Goal: Information Seeking & Learning: Learn about a topic

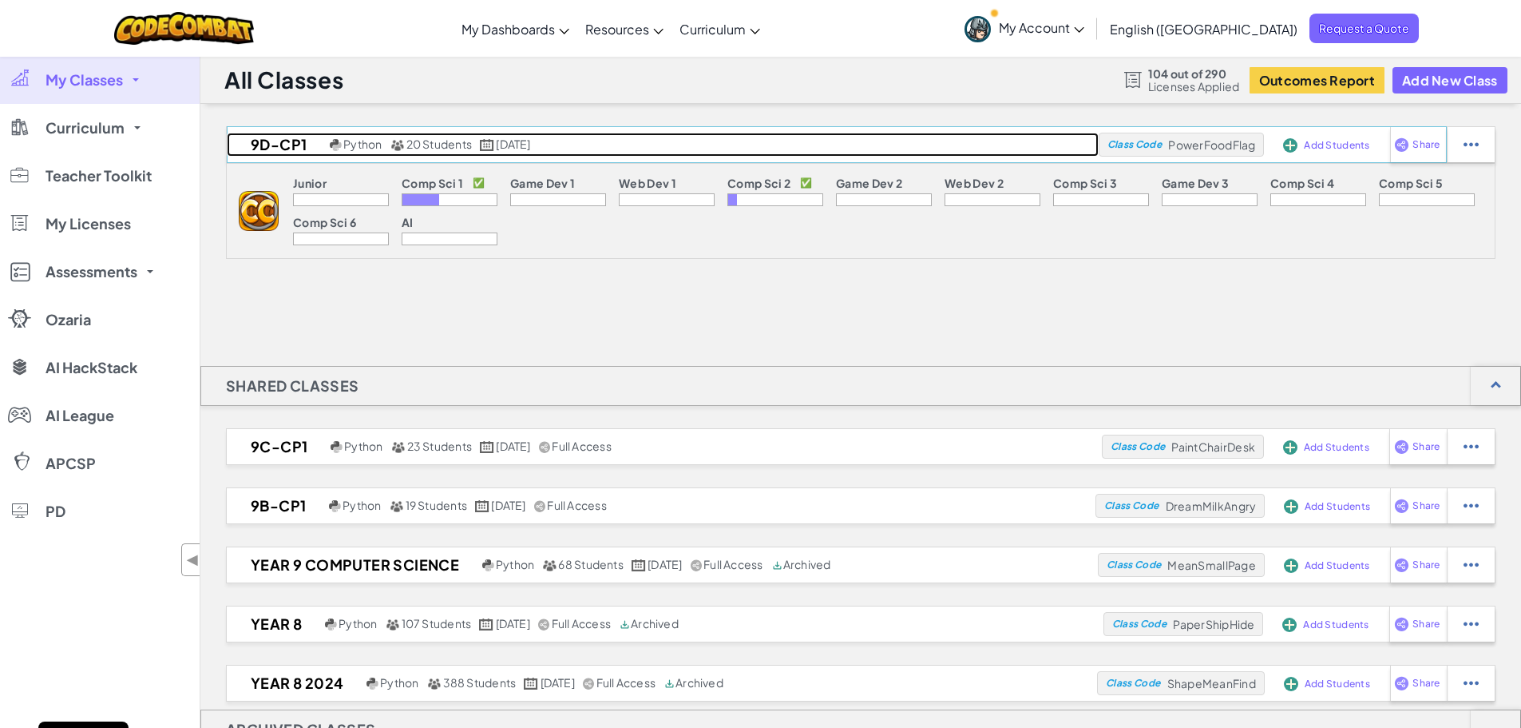
click at [305, 149] on h2 "9D-Cp1" at bounding box center [276, 145] width 99 height 24
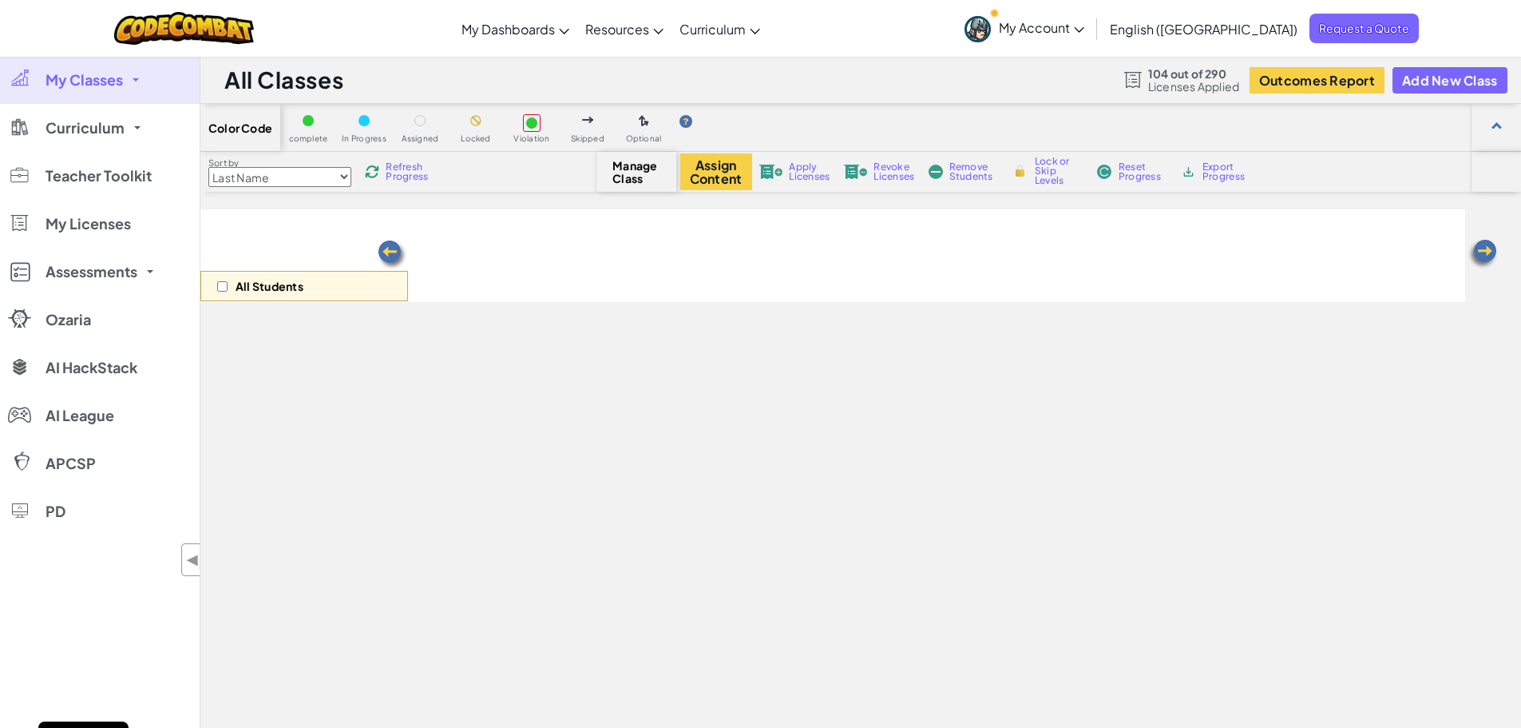
select select "5632661322961295f9428638"
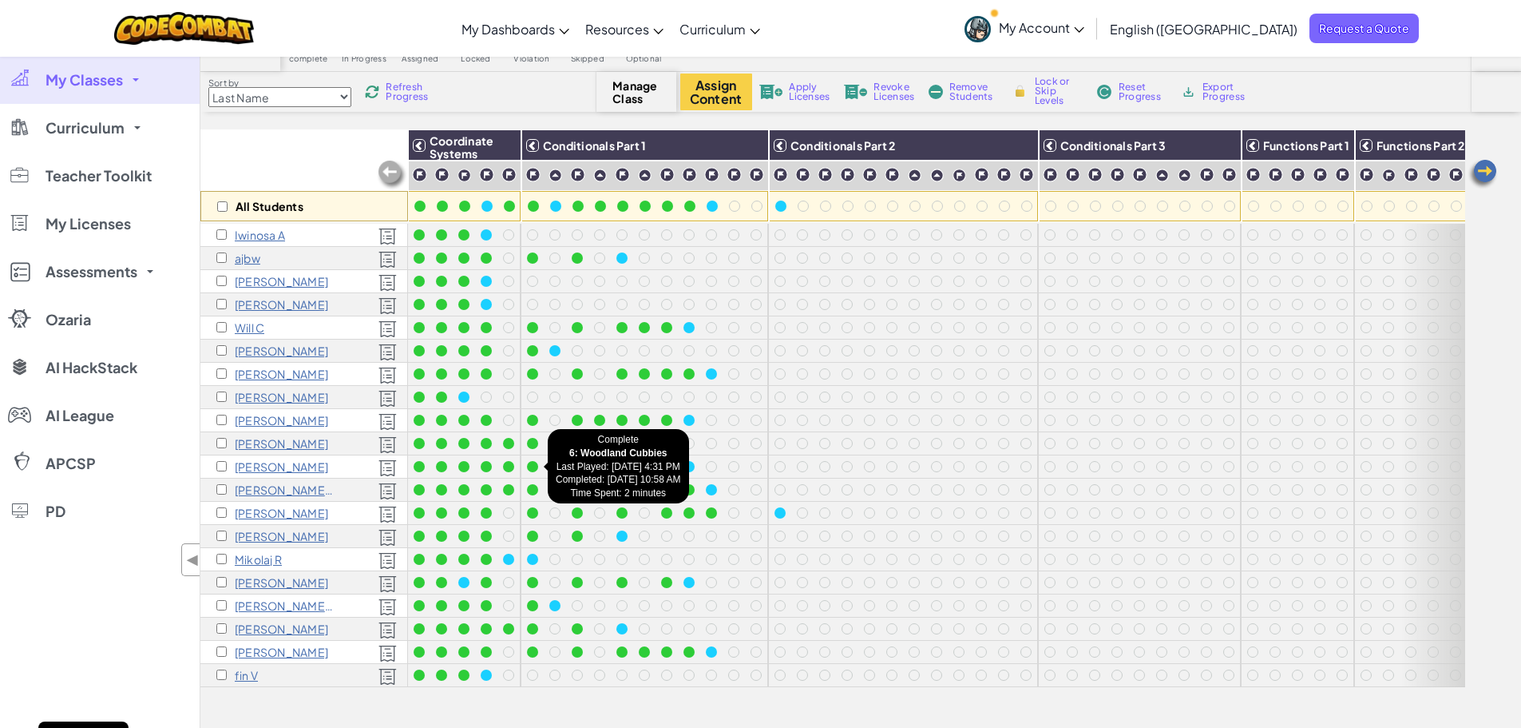
scroll to position [160, 0]
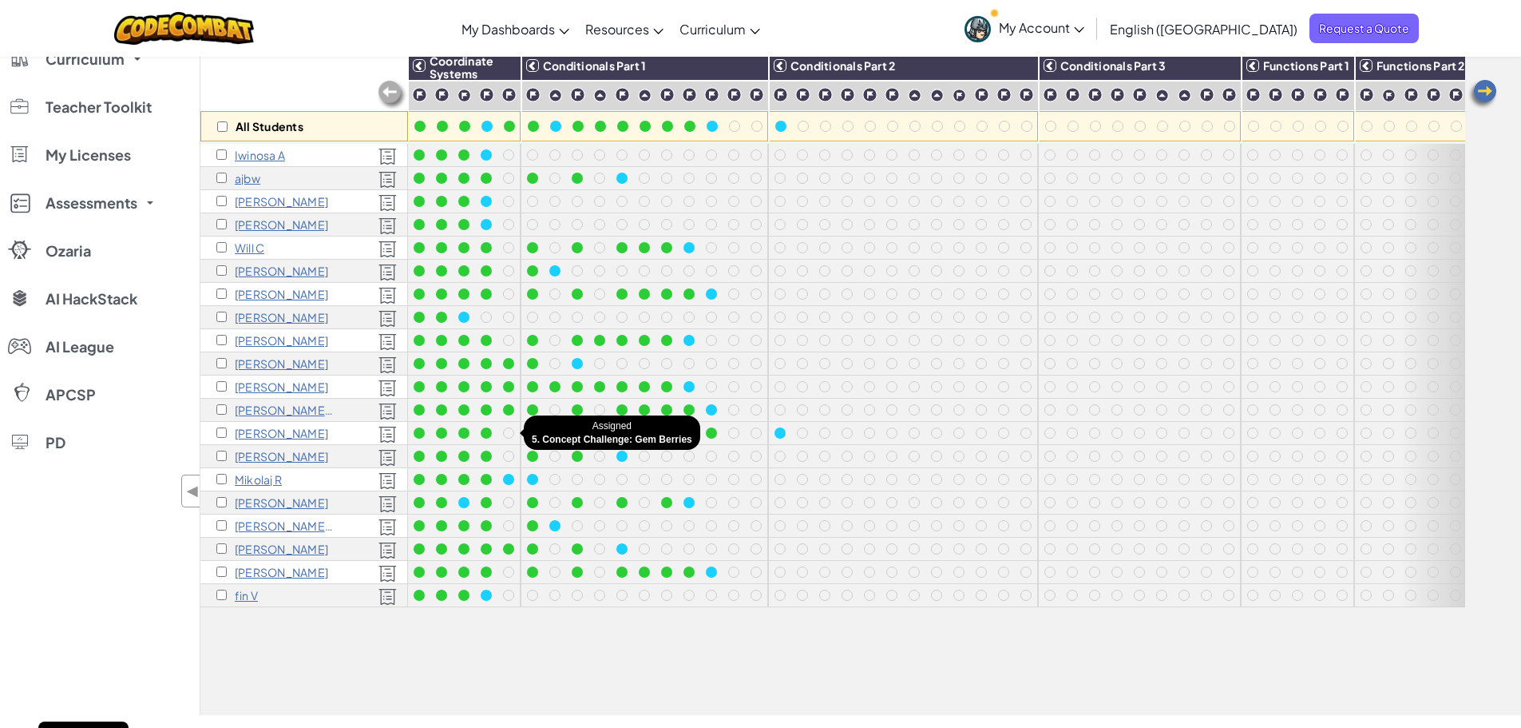
click at [507, 431] on div at bounding box center [508, 432] width 11 height 11
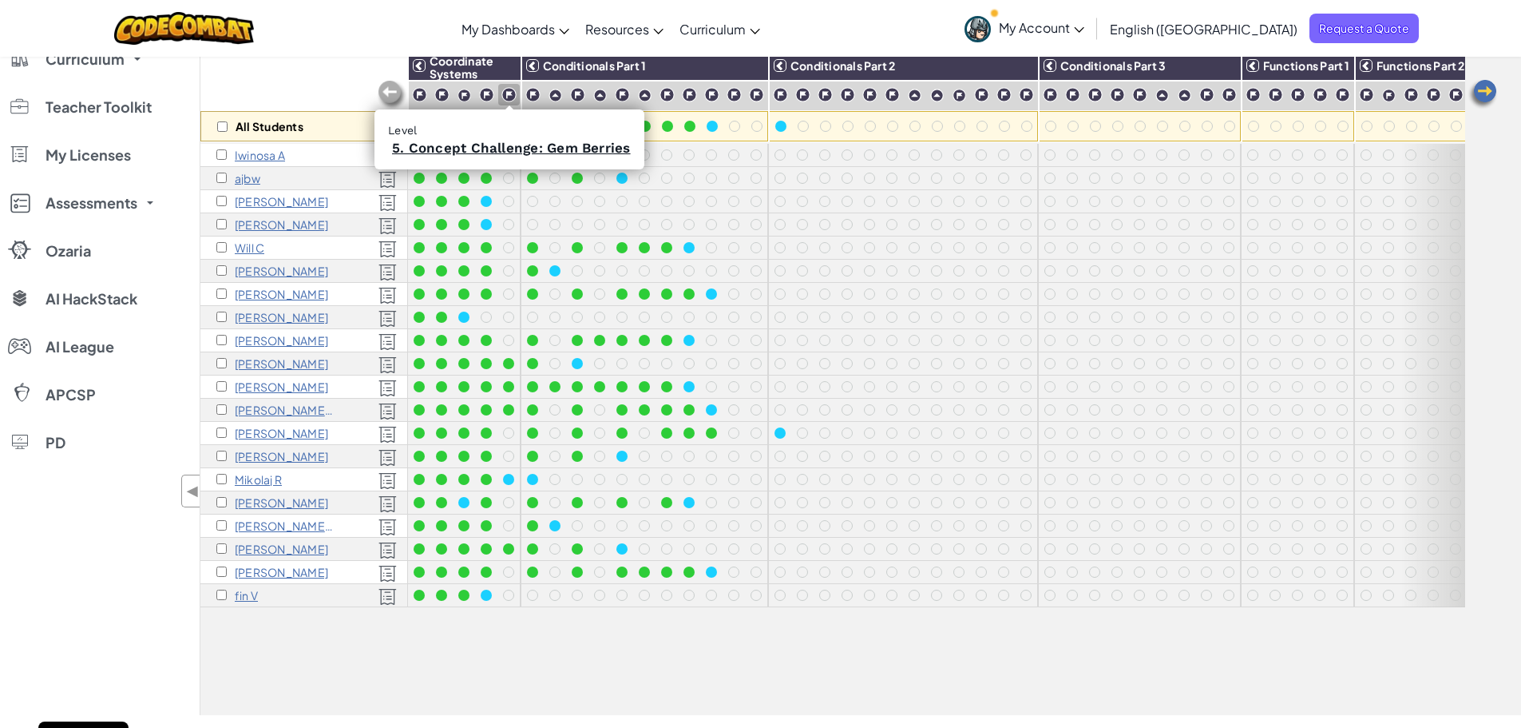
click at [506, 93] on img at bounding box center [509, 94] width 15 height 15
click at [490, 148] on link "5. Concept Challenge: Gem Berries" at bounding box center [511, 148] width 239 height 16
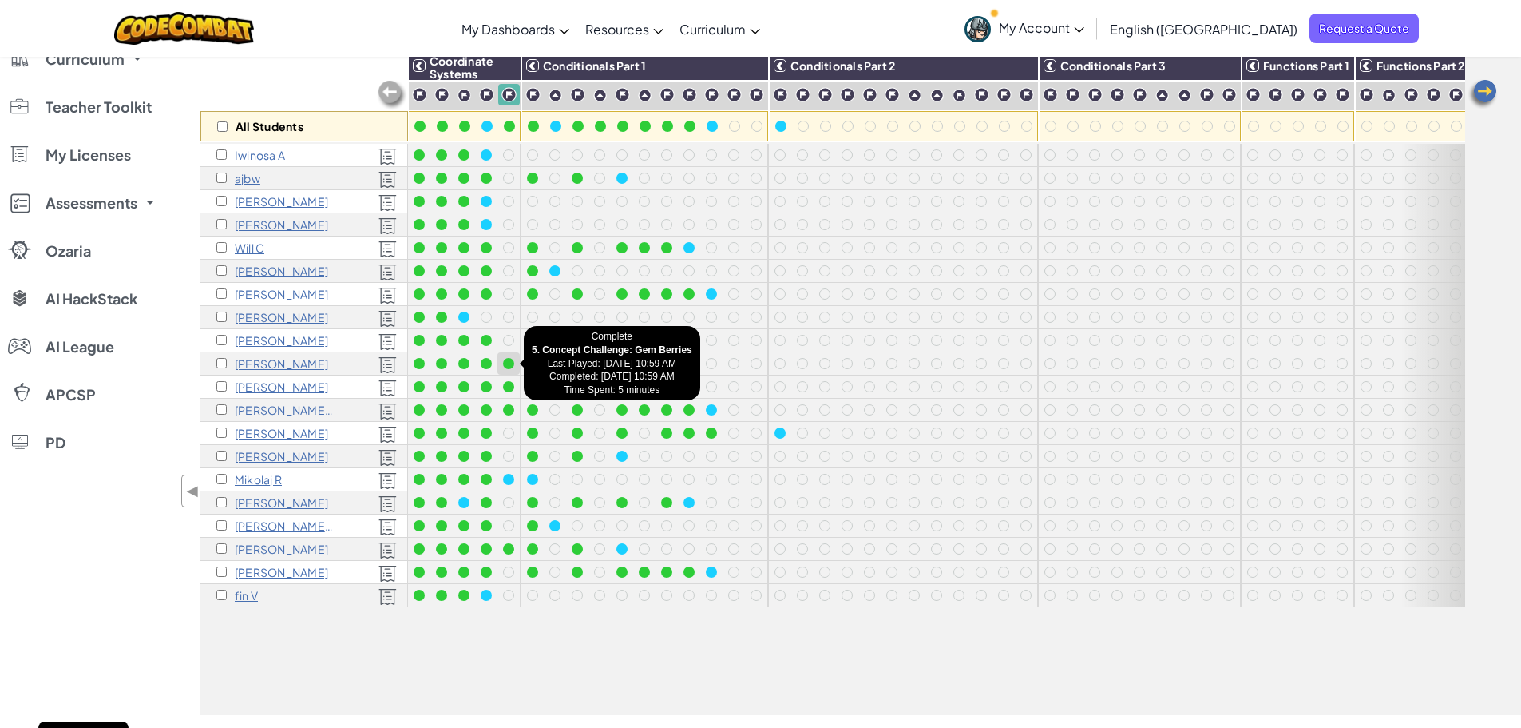
click at [508, 363] on div at bounding box center [508, 363] width 11 height 11
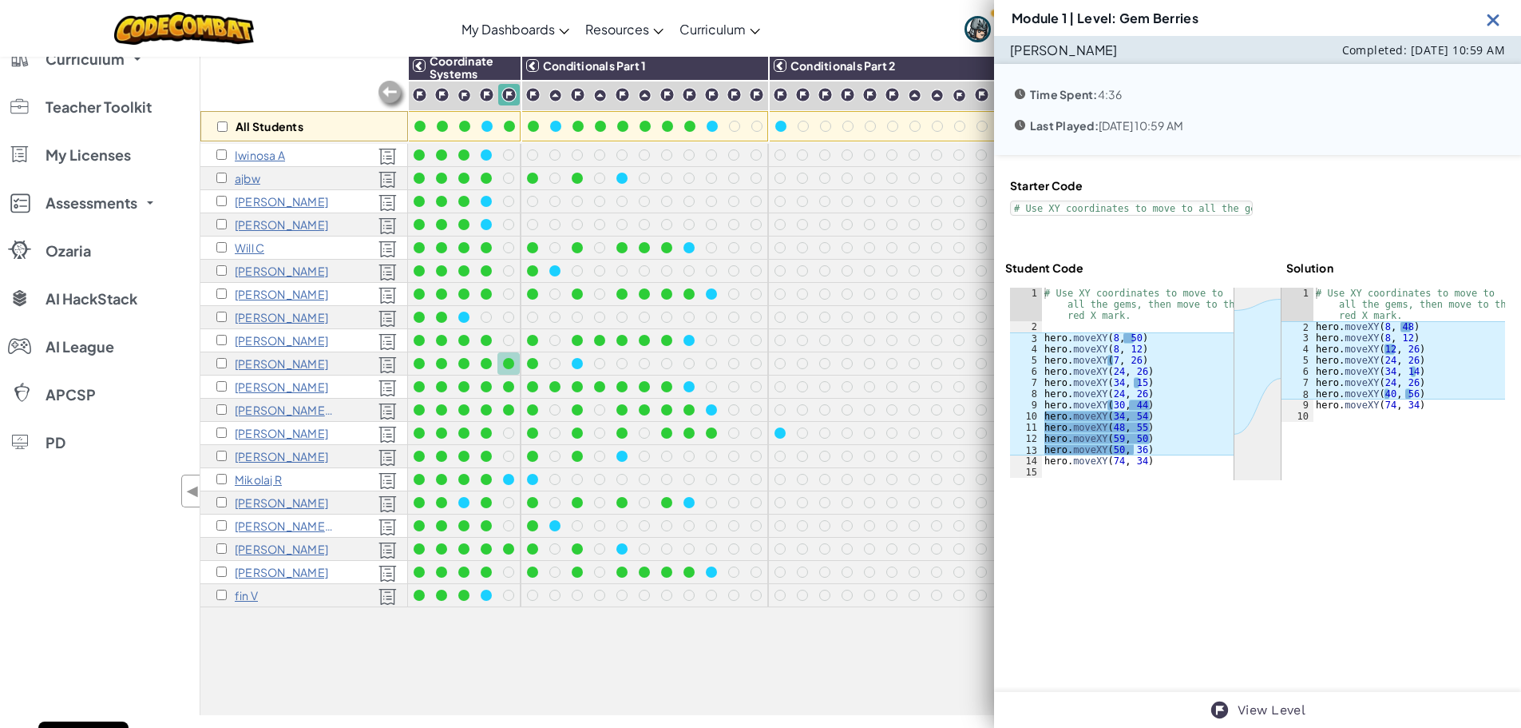
click at [1494, 25] on img at bounding box center [1494, 20] width 20 height 20
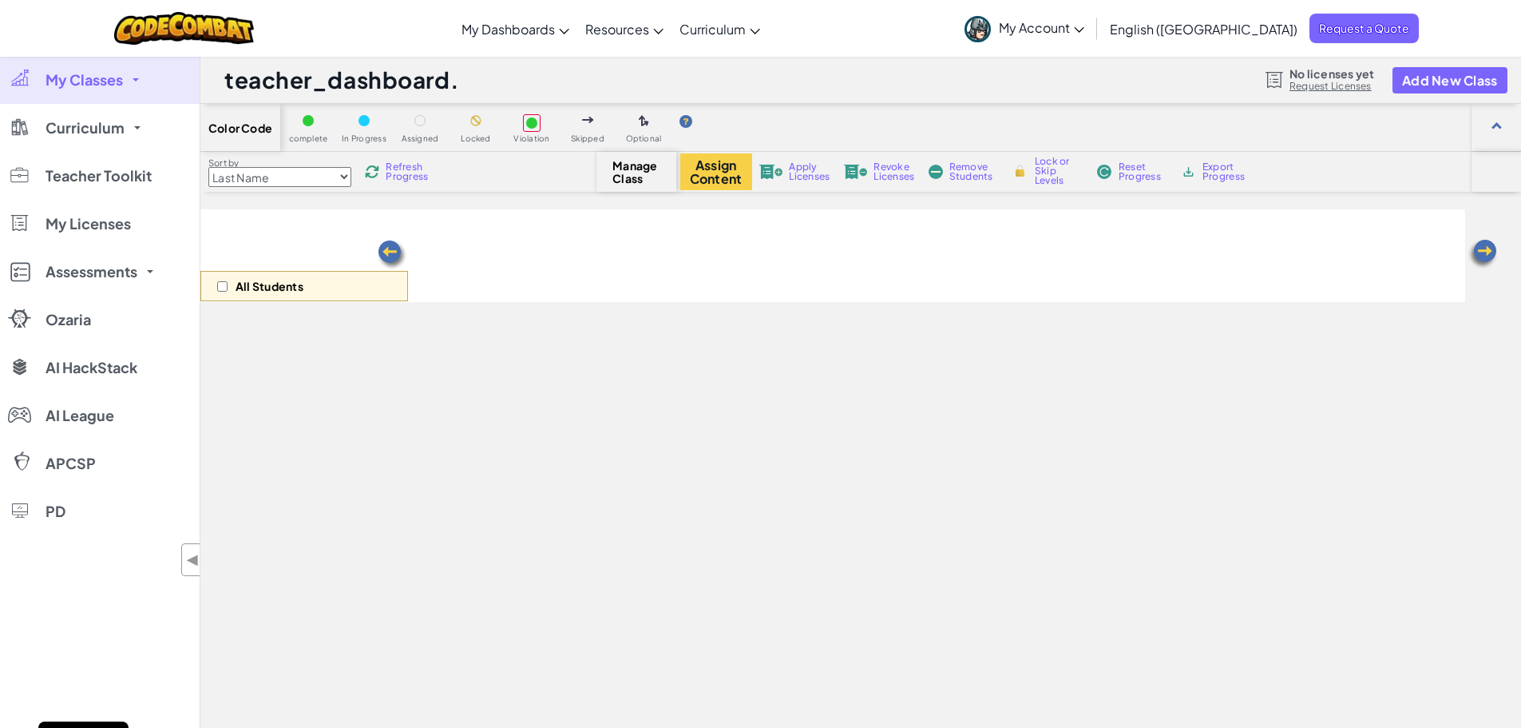
scroll to position [159, 0]
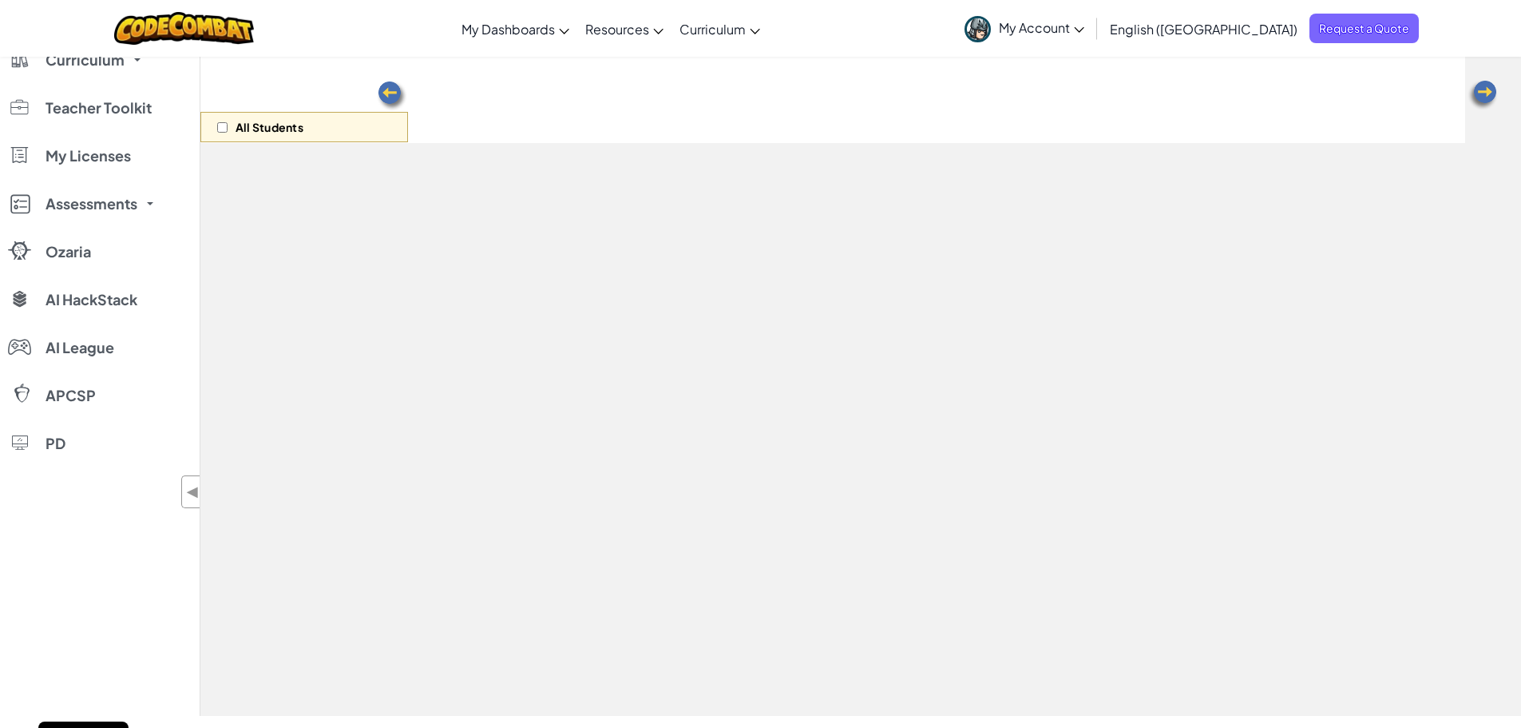
select select "5632661322961295f9428638"
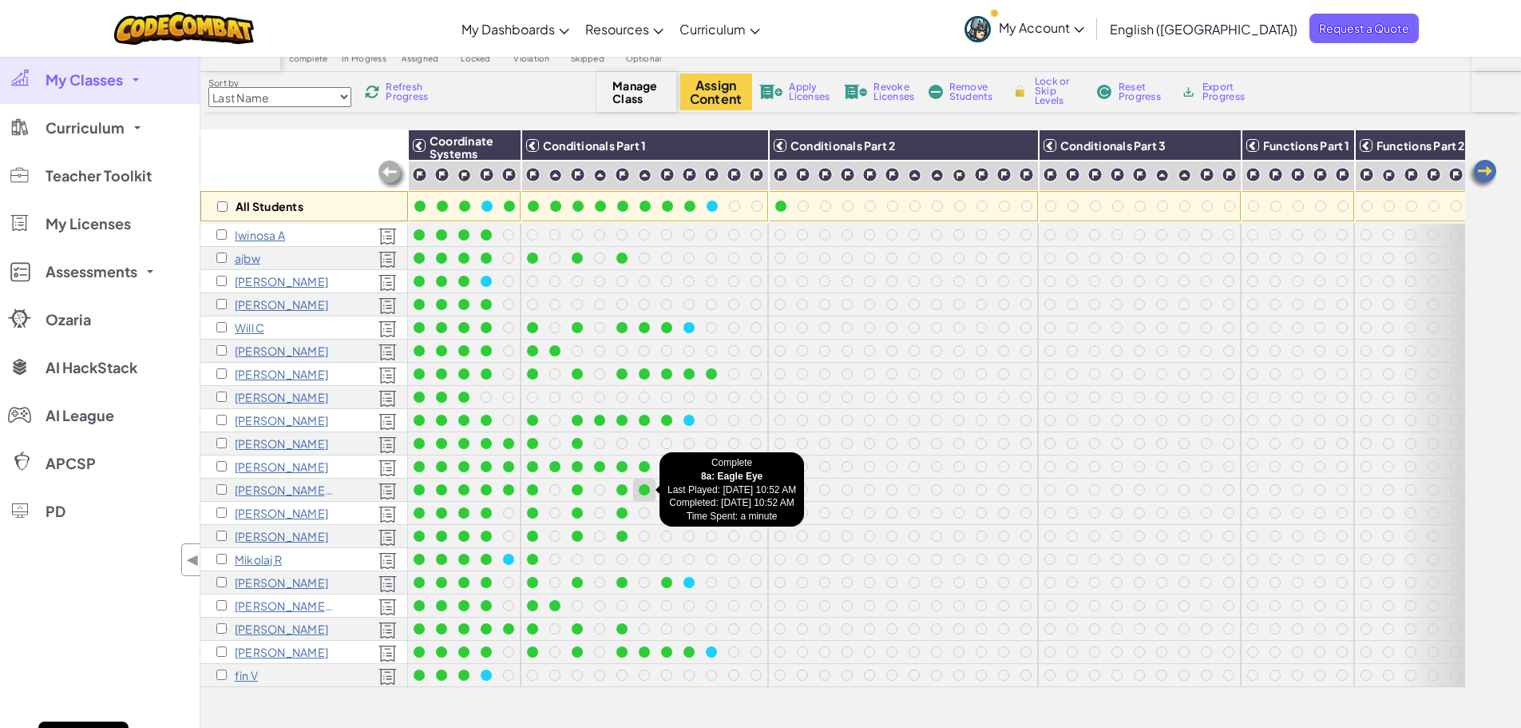
scroll to position [0, 0]
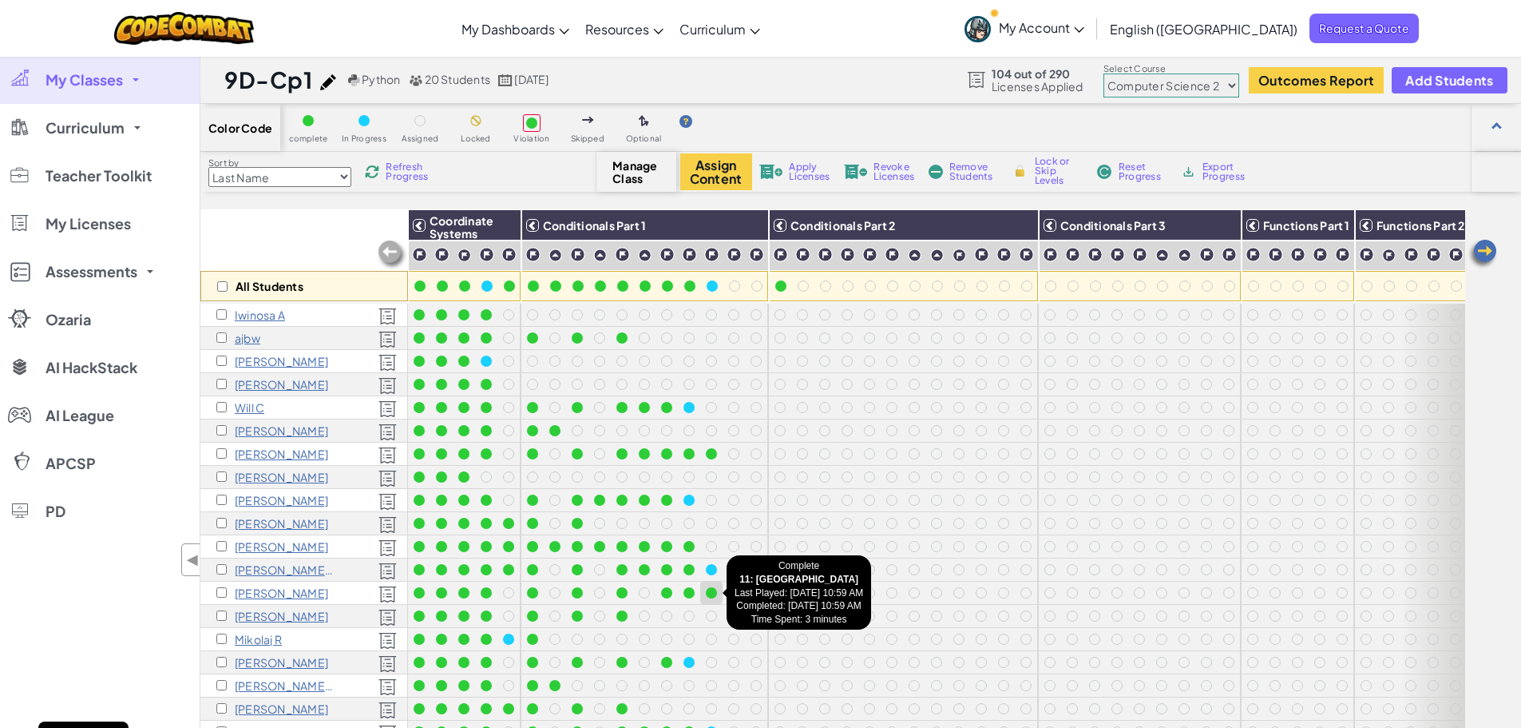
click at [711, 587] on div at bounding box center [711, 592] width 11 height 11
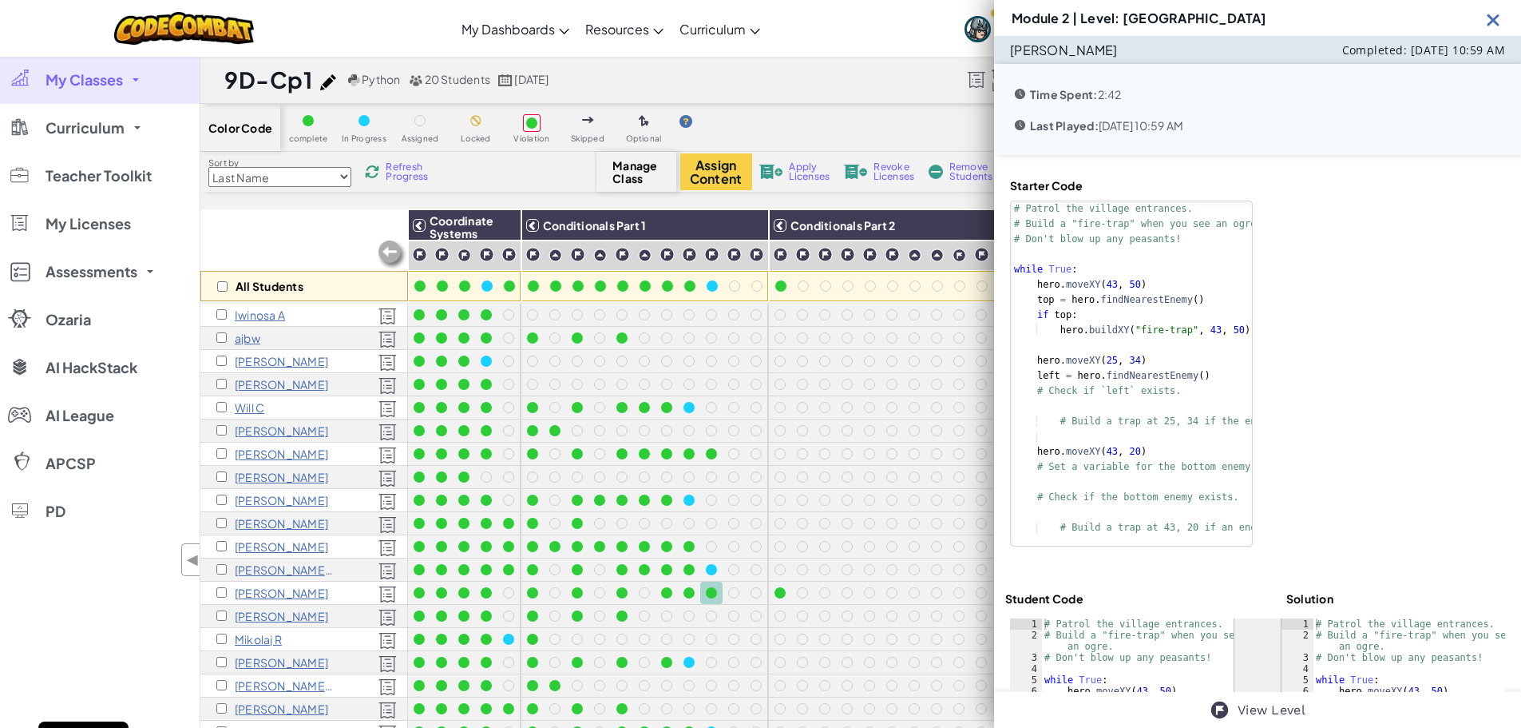
type textarea "# Build a "fire-trap" when you see an ogre."
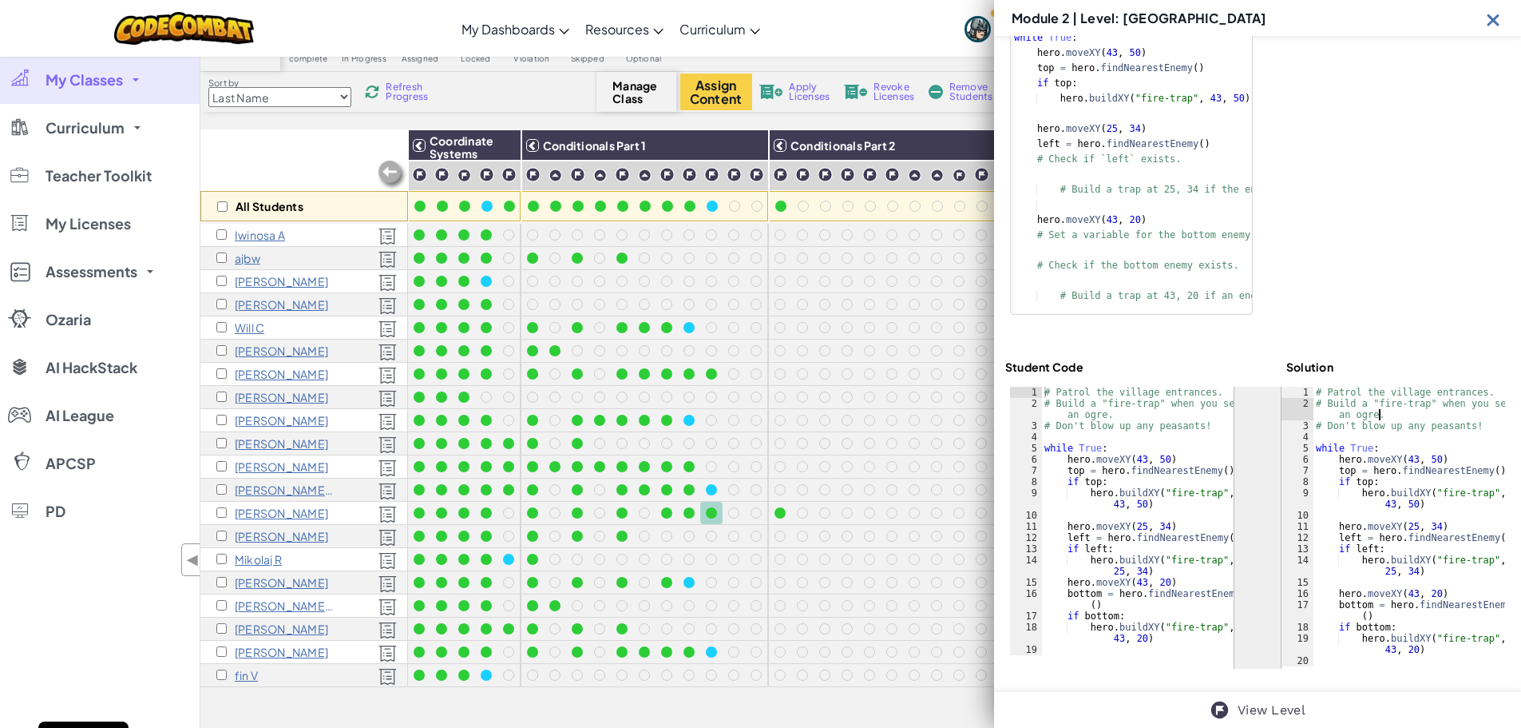
scroll to position [160, 0]
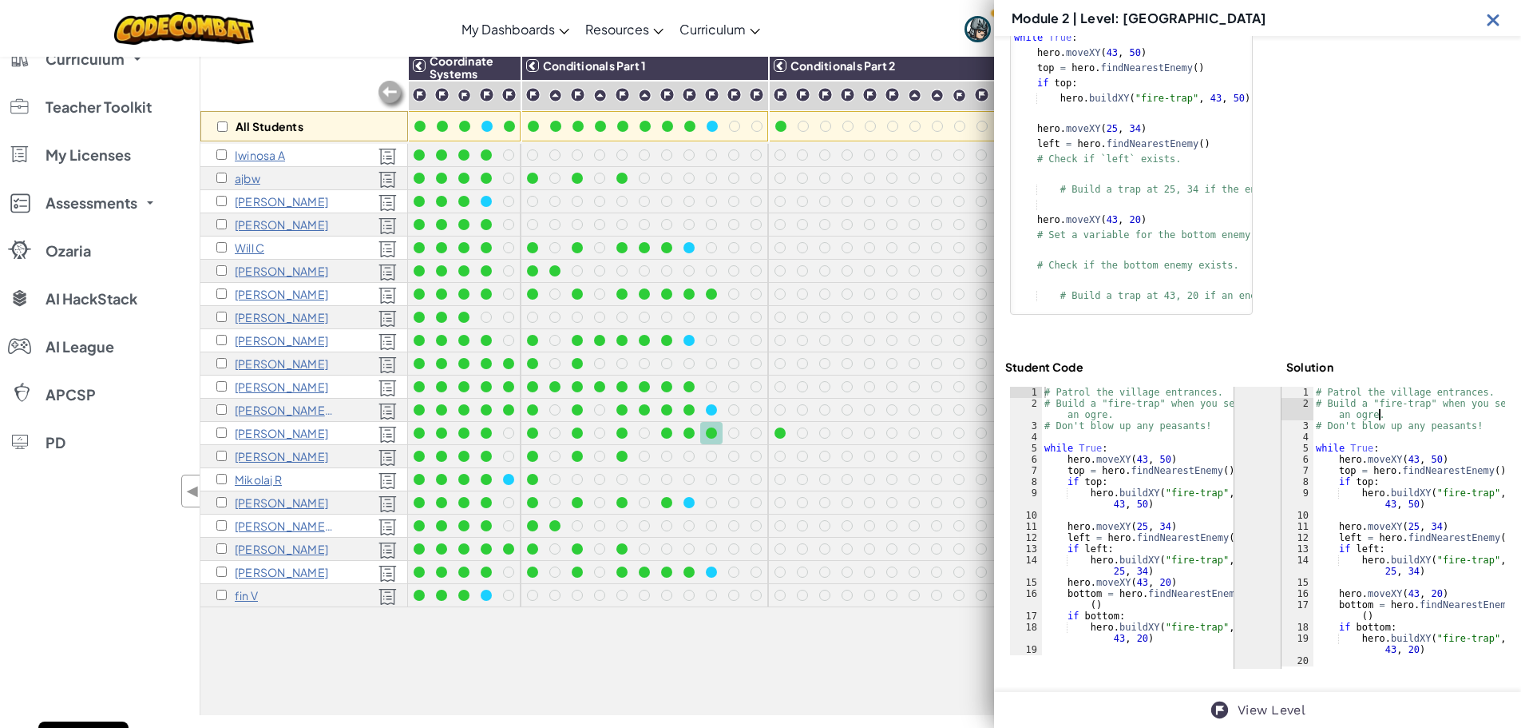
click at [1489, 24] on img at bounding box center [1494, 20] width 20 height 20
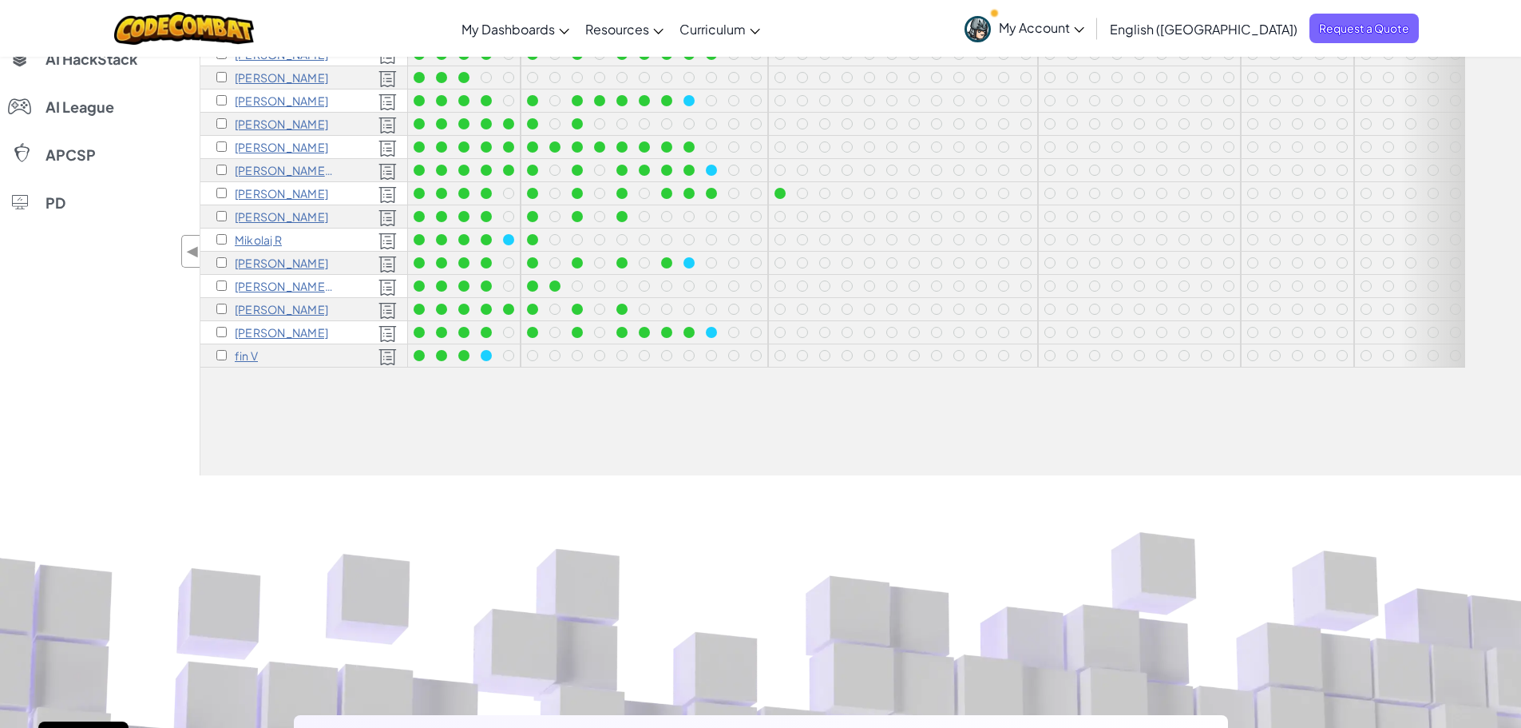
scroll to position [240, 0]
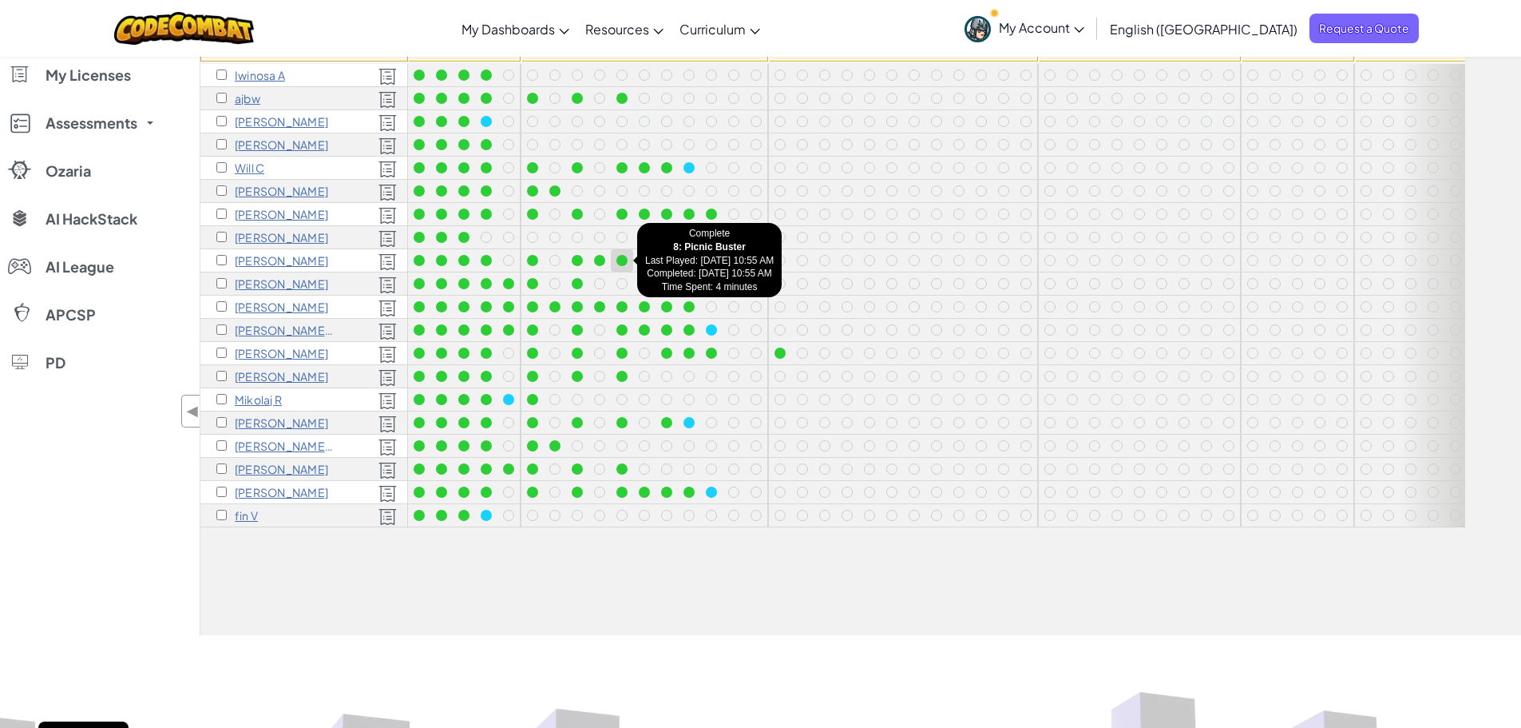
click at [621, 258] on div at bounding box center [622, 260] width 11 height 11
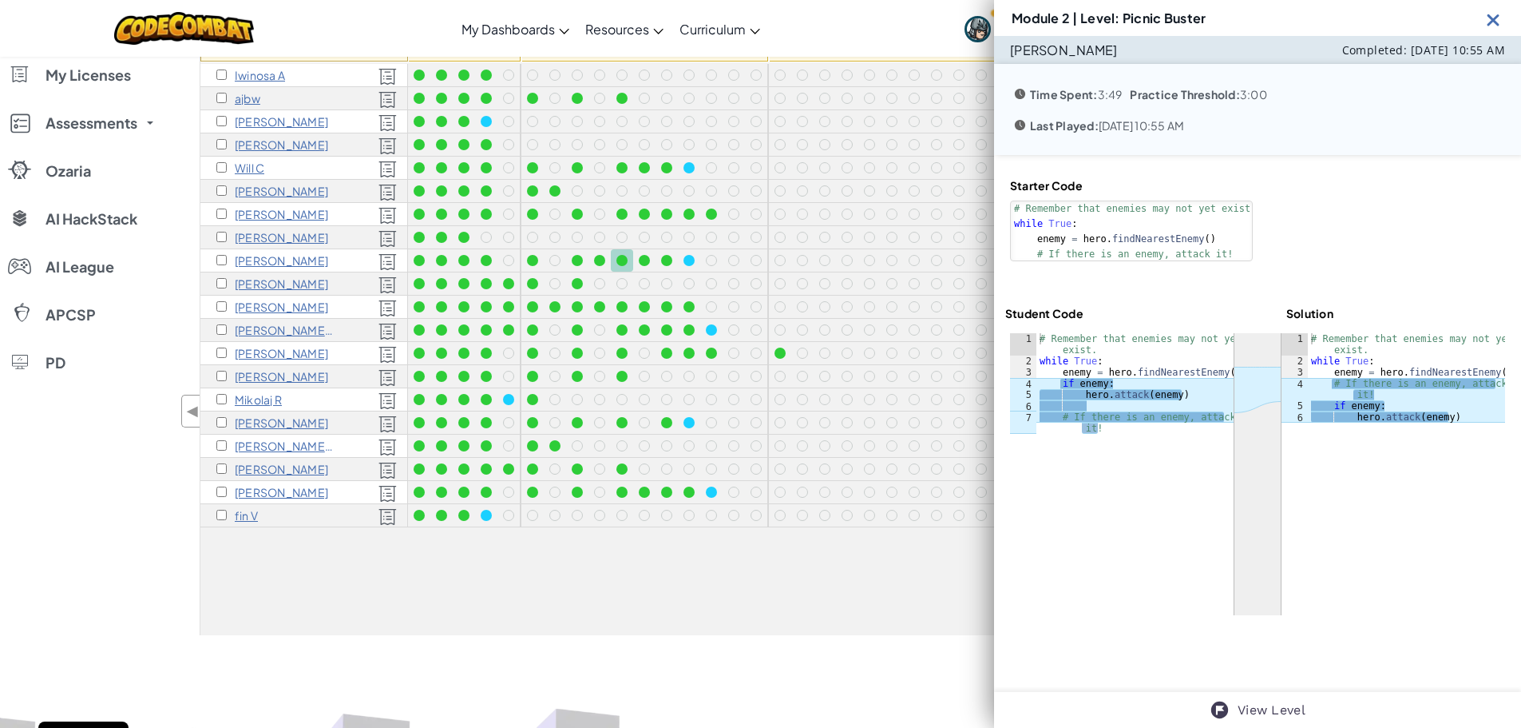
scroll to position [0, 0]
click at [926, 438] on div at bounding box center [937, 445] width 22 height 22
drag, startPoint x: 1498, startPoint y: 19, endPoint x: 358, endPoint y: 522, distance: 1246.2
click at [1498, 19] on img at bounding box center [1494, 20] width 20 height 20
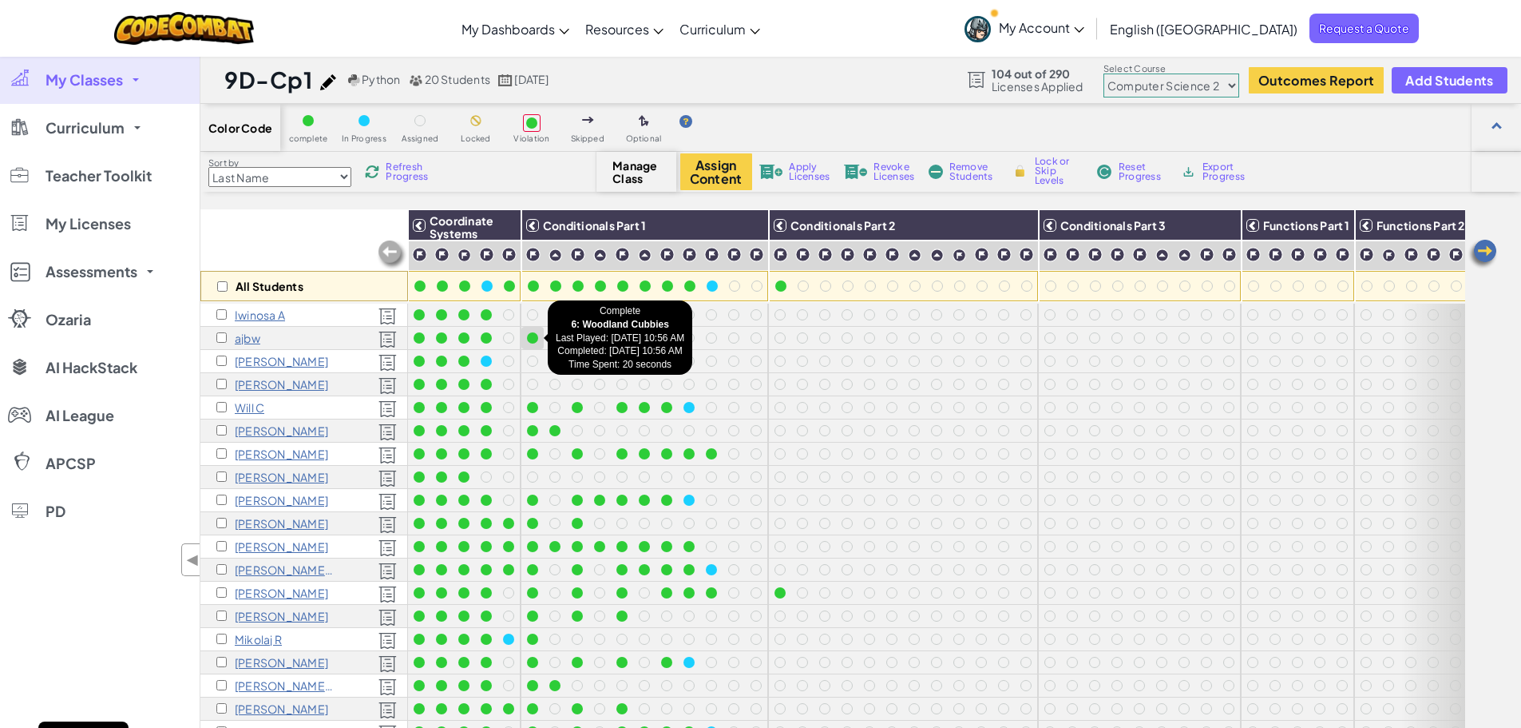
click at [533, 337] on div at bounding box center [532, 337] width 11 height 11
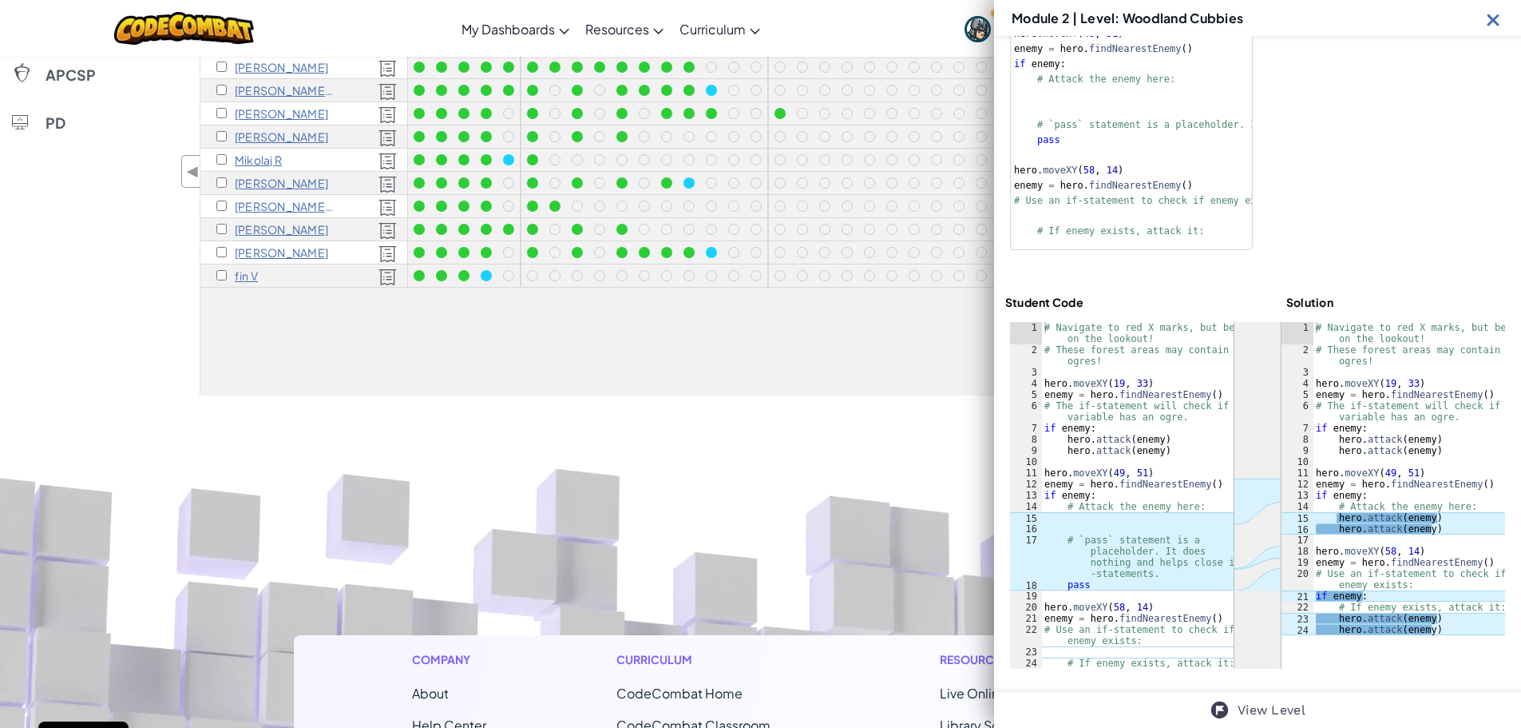
scroll to position [87, 0]
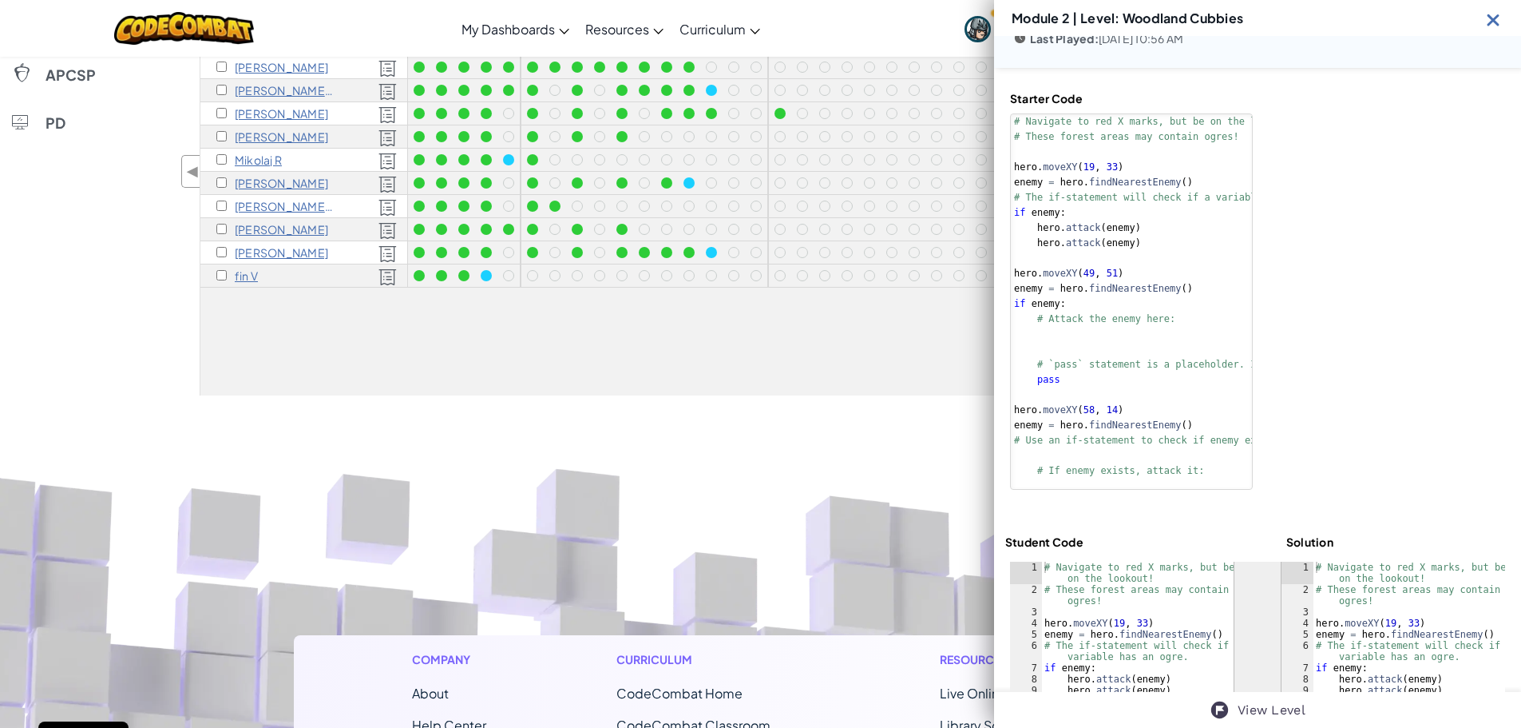
drag, startPoint x: 1489, startPoint y: 13, endPoint x: 855, endPoint y: 84, distance: 638.1
click at [1489, 13] on img at bounding box center [1494, 20] width 20 height 20
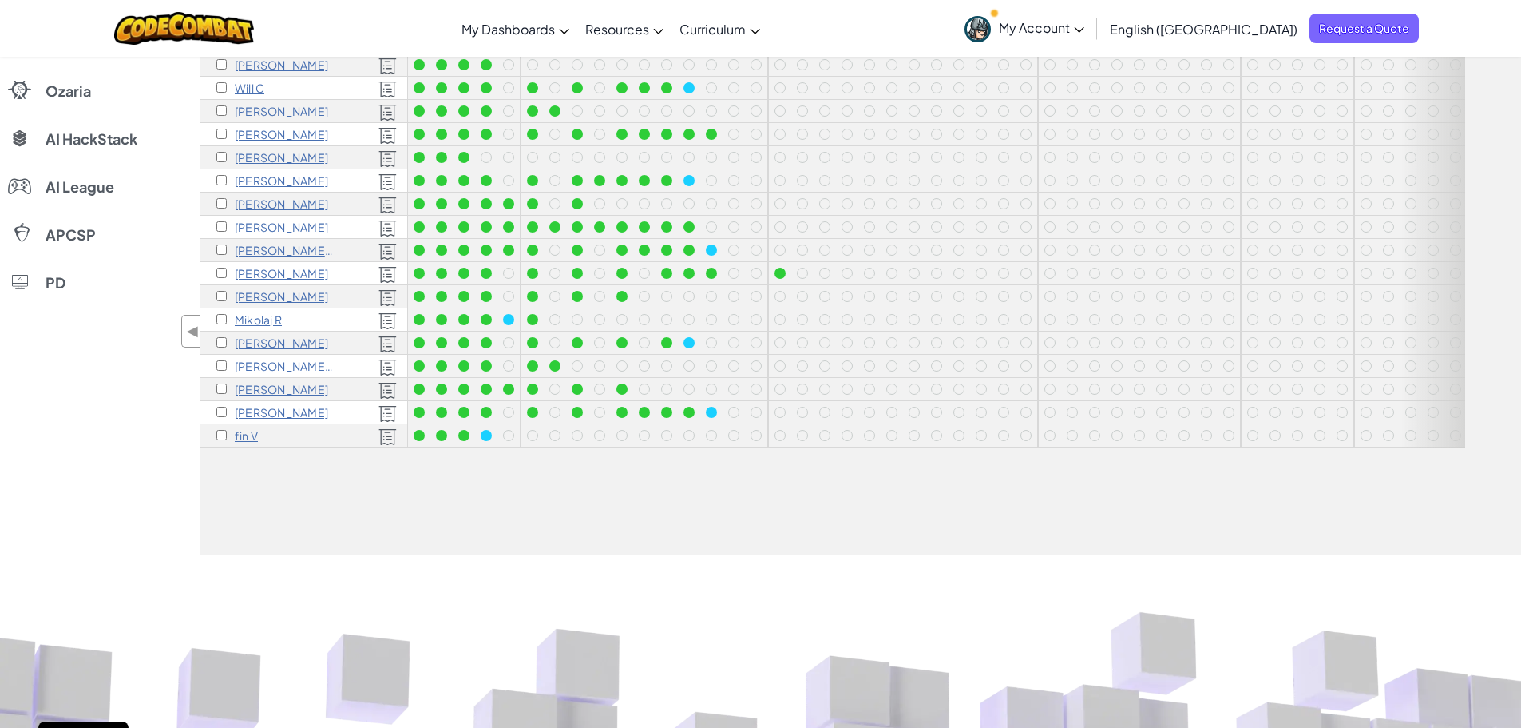
scroll to position [80, 0]
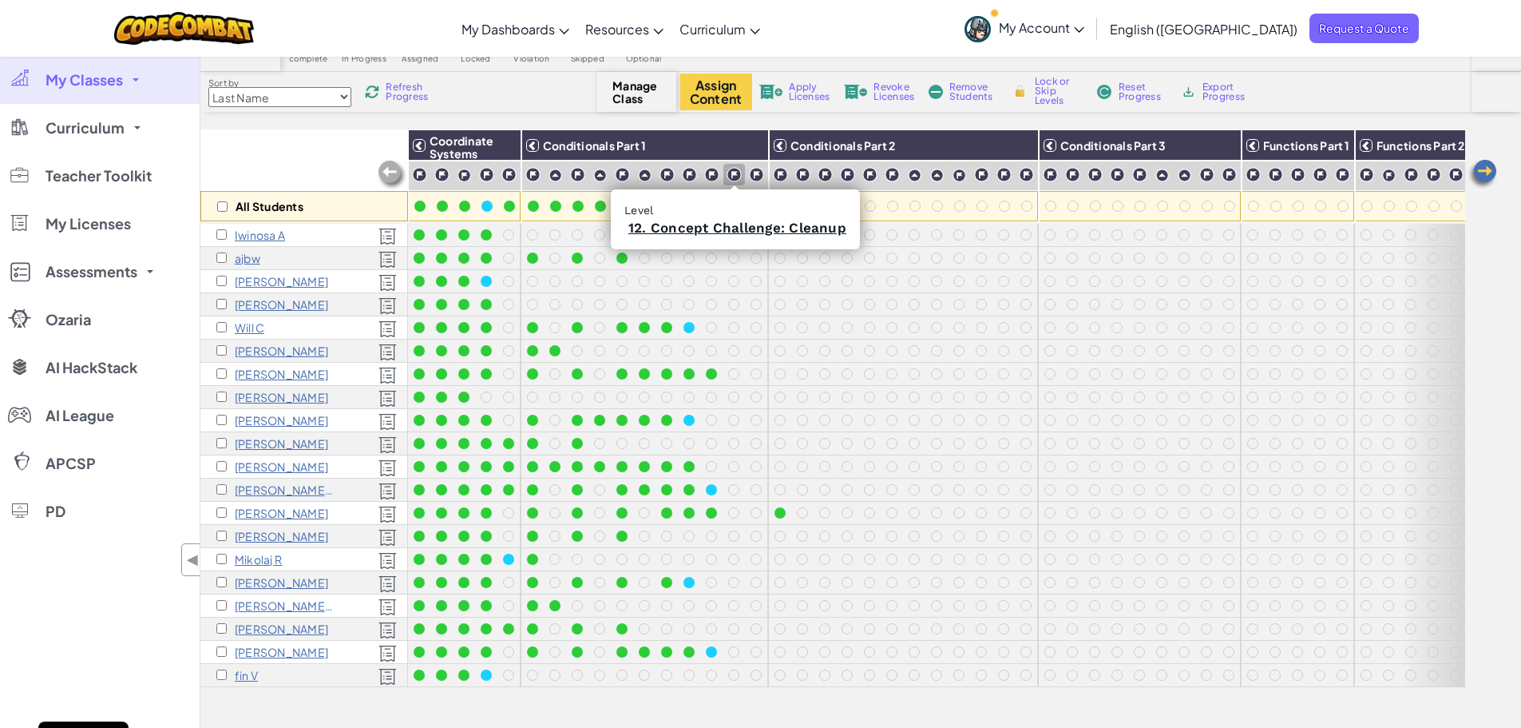
click at [731, 175] on img at bounding box center [734, 174] width 15 height 15
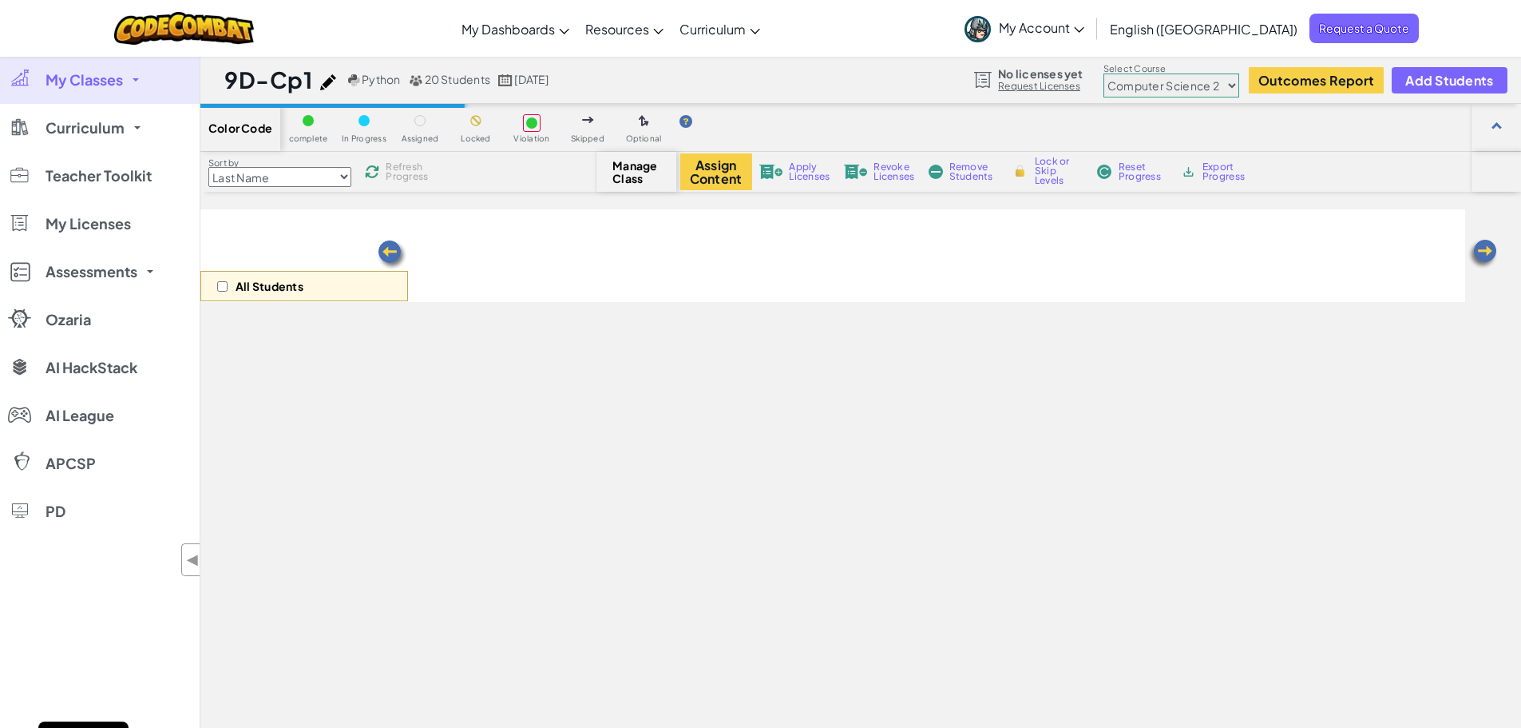
select select "5632661322961295f9428638"
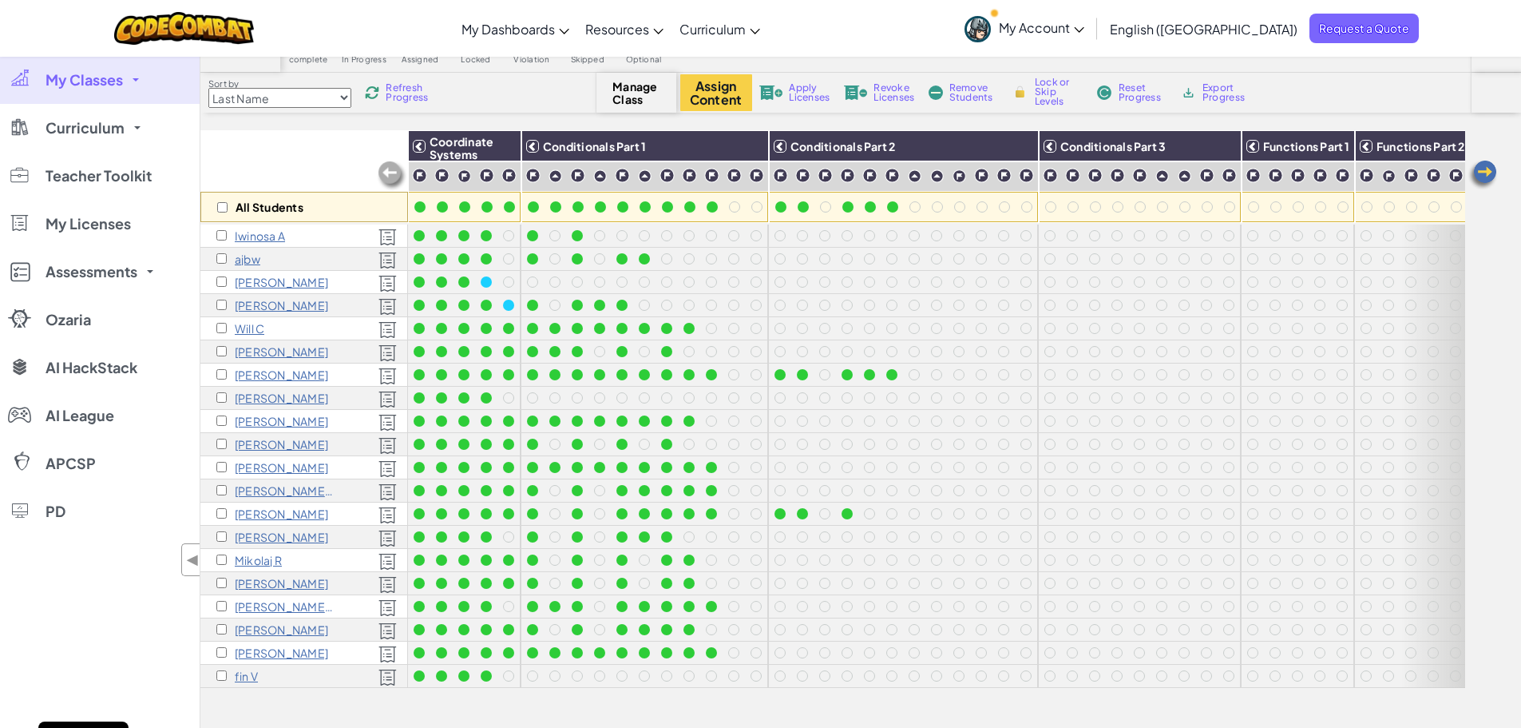
scroll to position [159, 0]
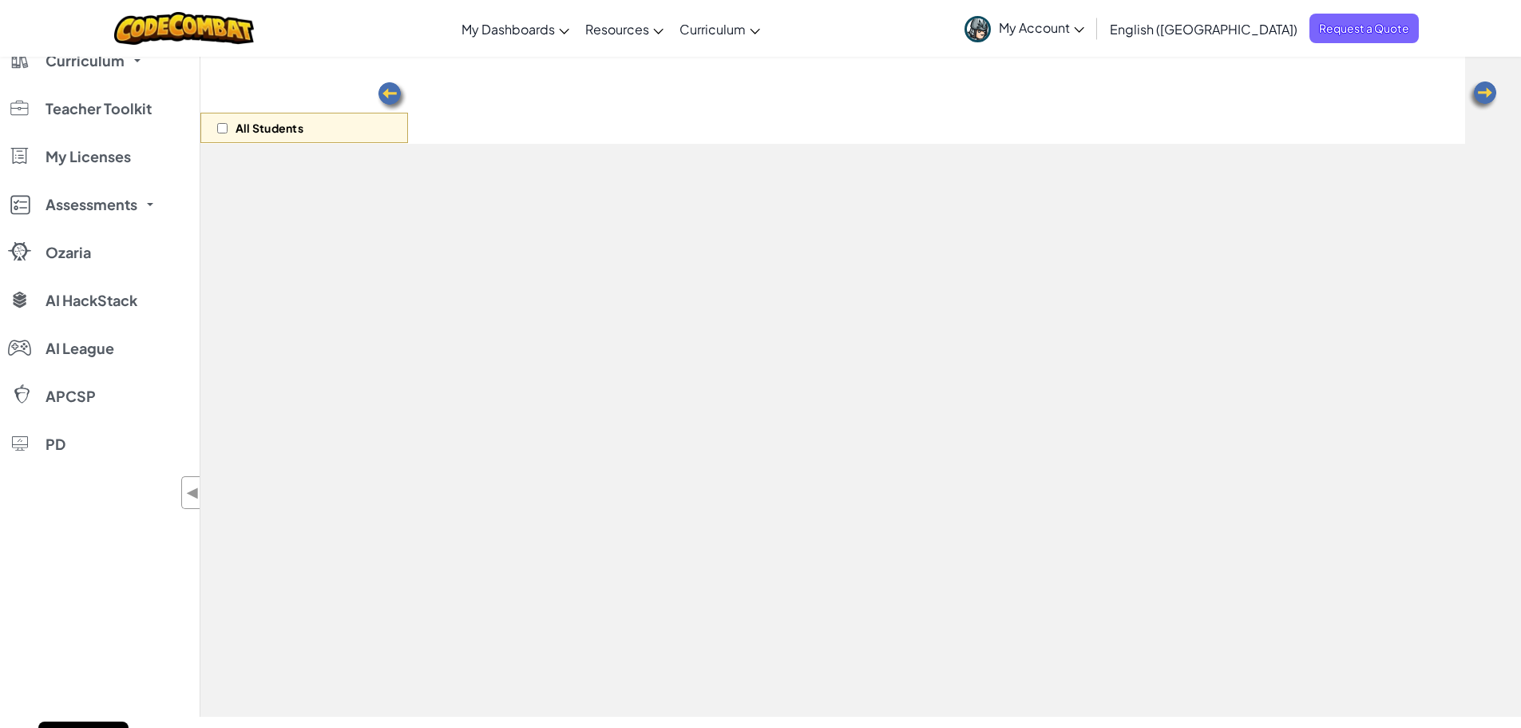
scroll to position [158, 0]
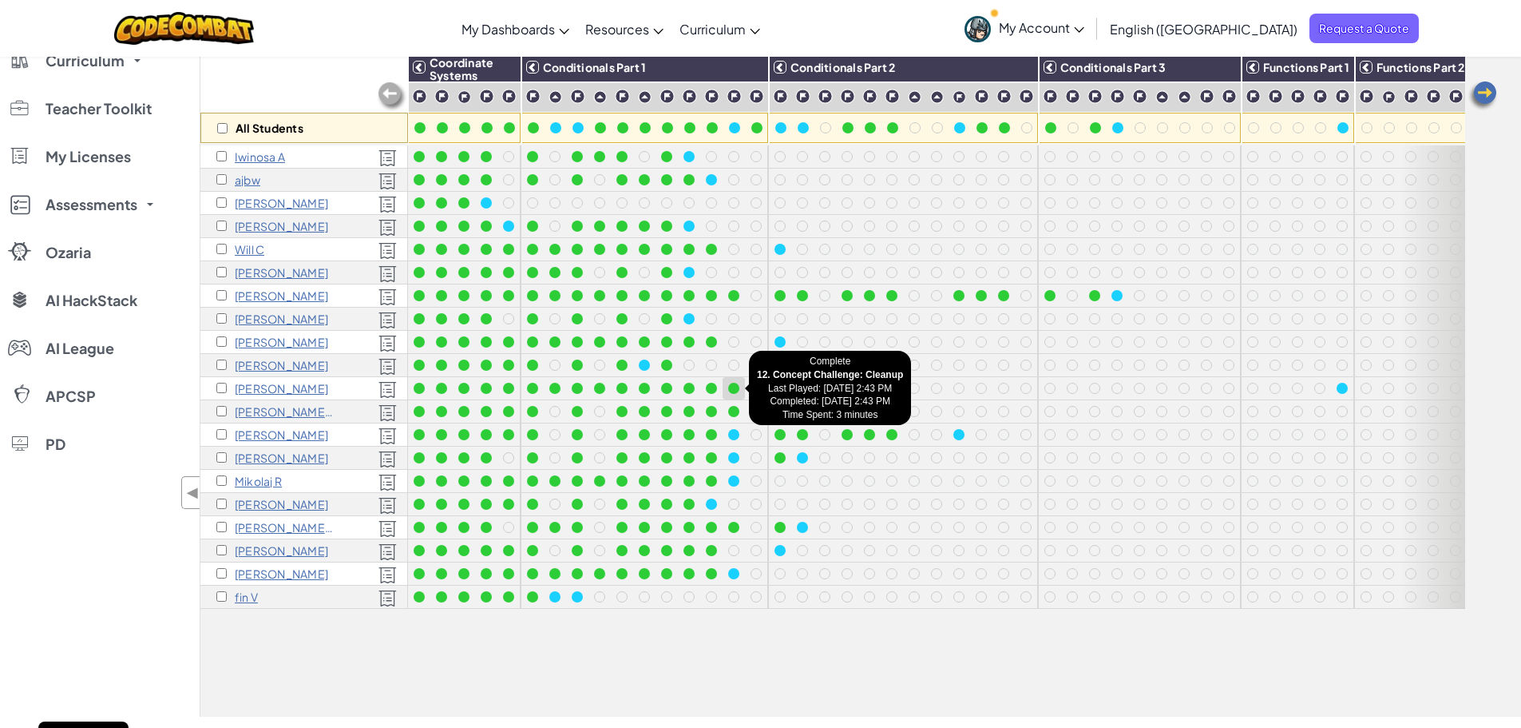
click at [734, 390] on div at bounding box center [733, 388] width 11 height 11
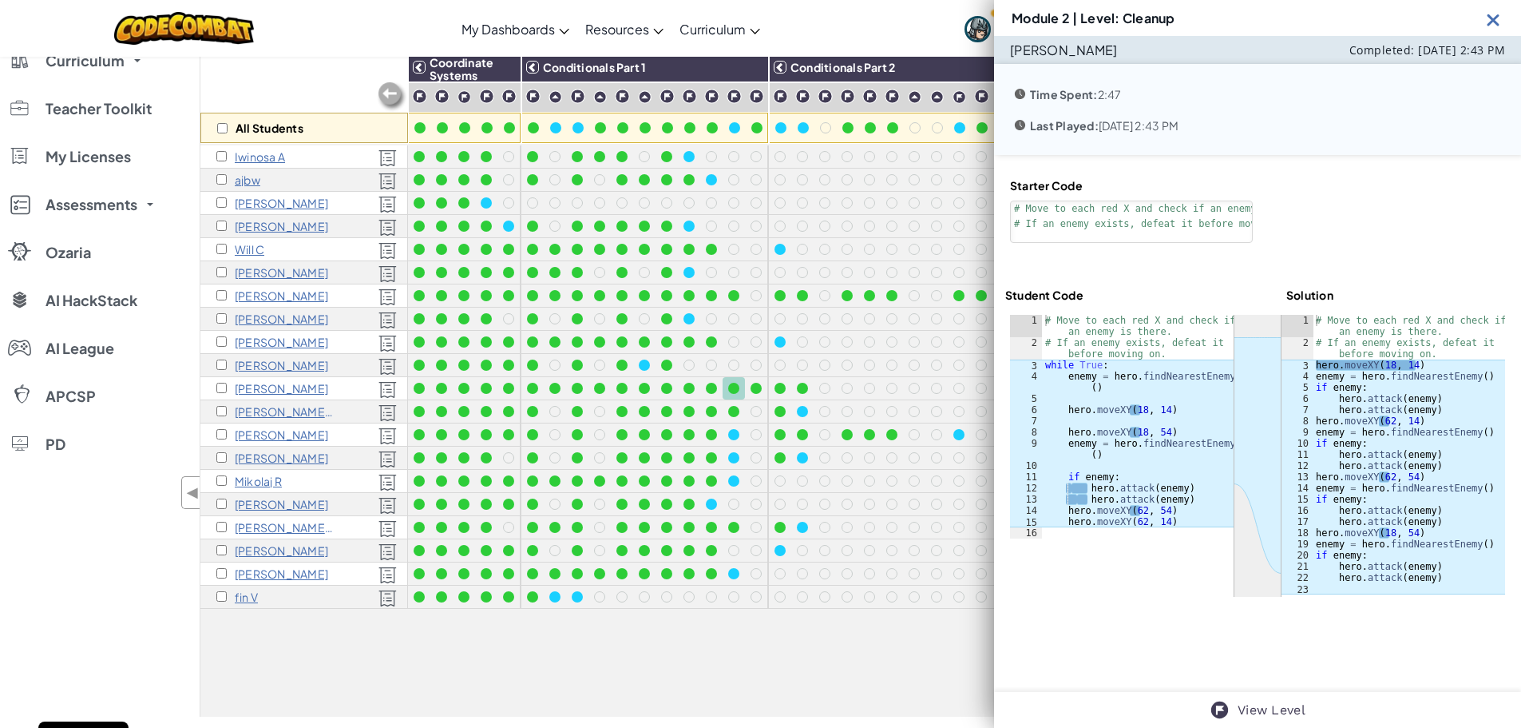
click at [1494, 24] on img at bounding box center [1494, 20] width 20 height 20
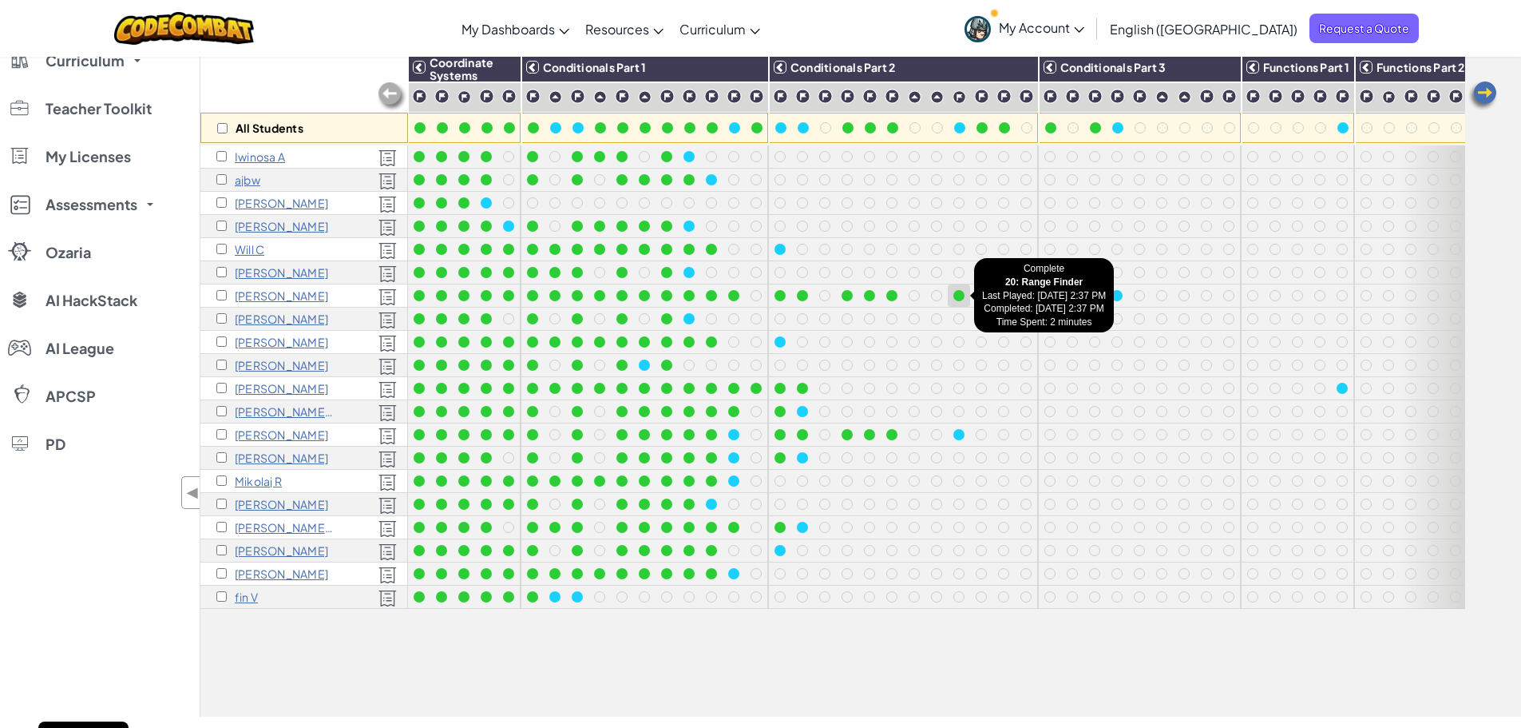
click at [961, 297] on div at bounding box center [959, 295] width 11 height 11
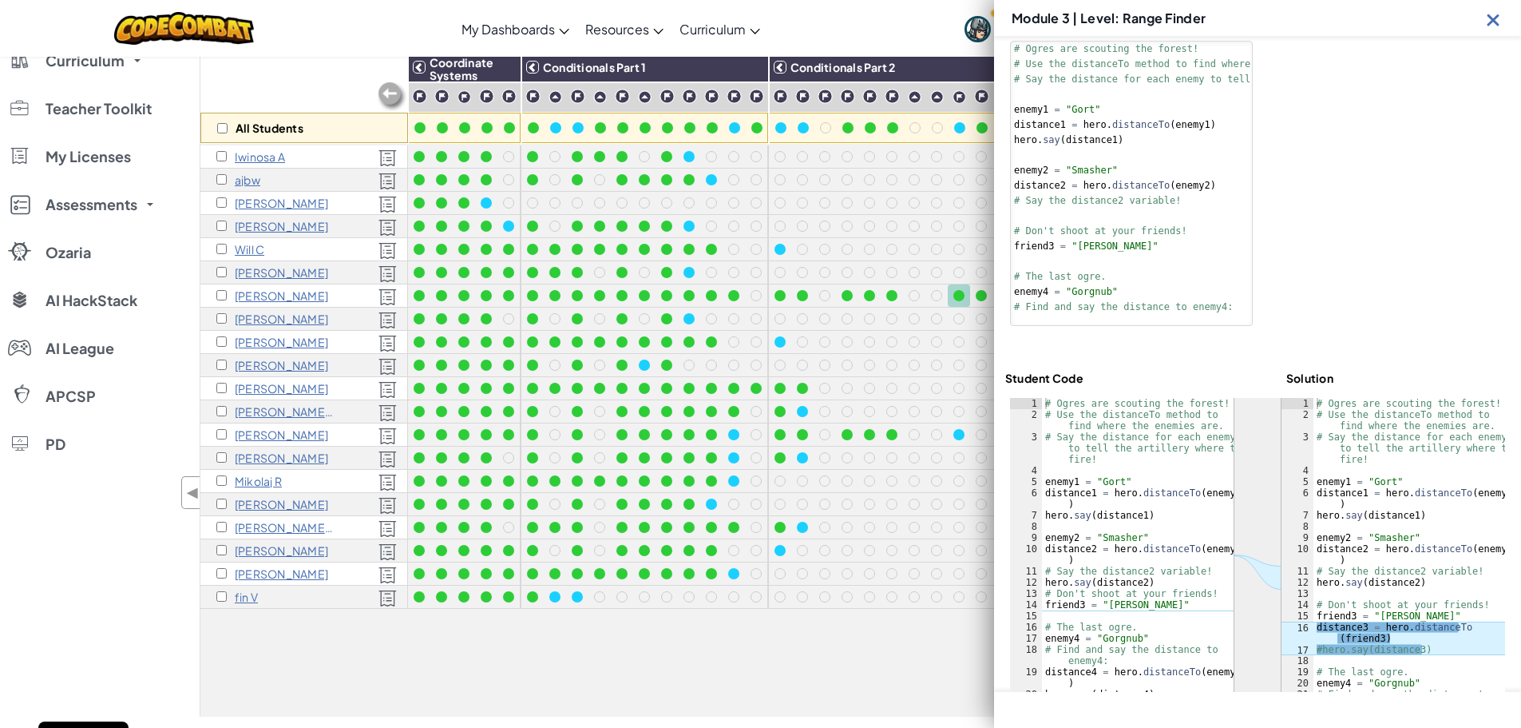
scroll to position [236, 0]
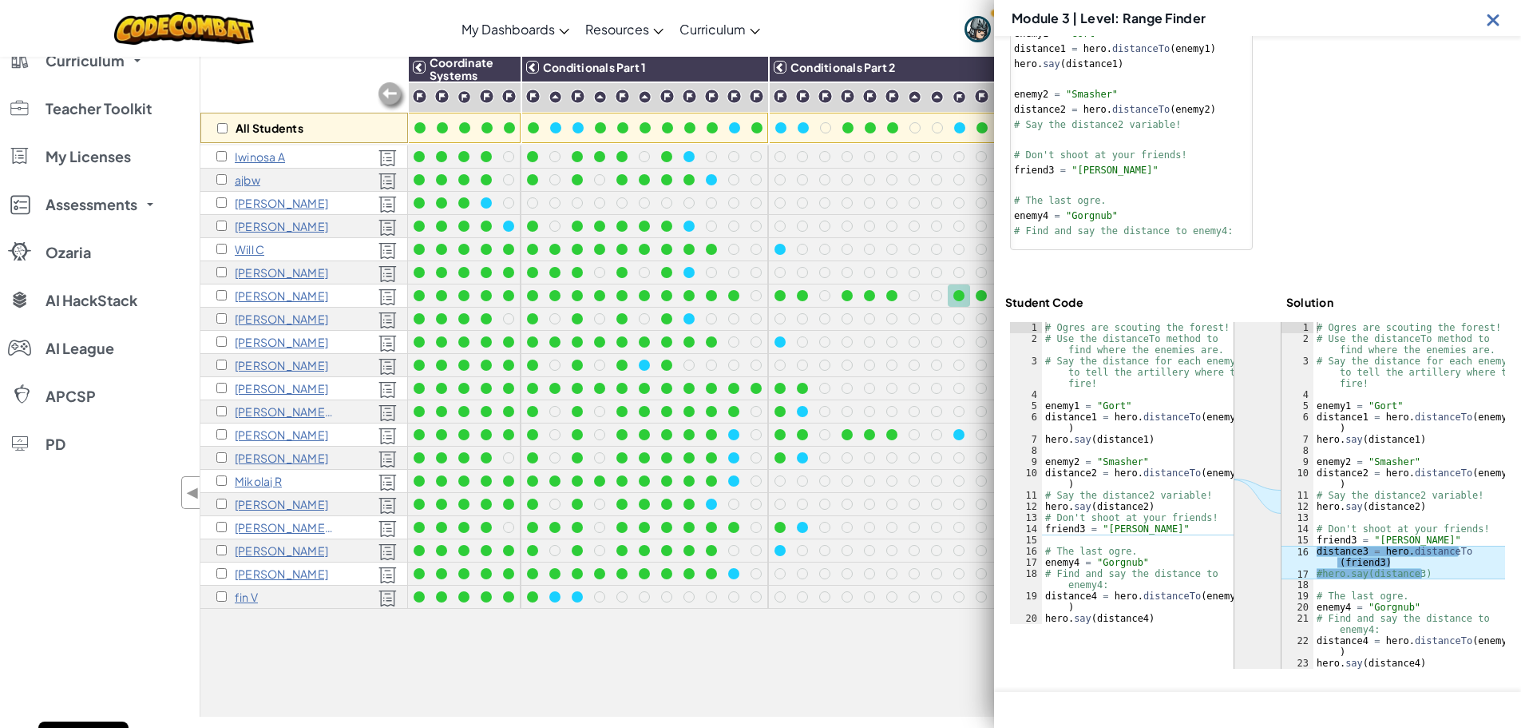
type textarea "enemy1 = "Gort""
click at [1362, 409] on div "# Ogres are scouting the forest! # Use the distanceTo method to find where the …" at bounding box center [1410, 506] width 192 height 369
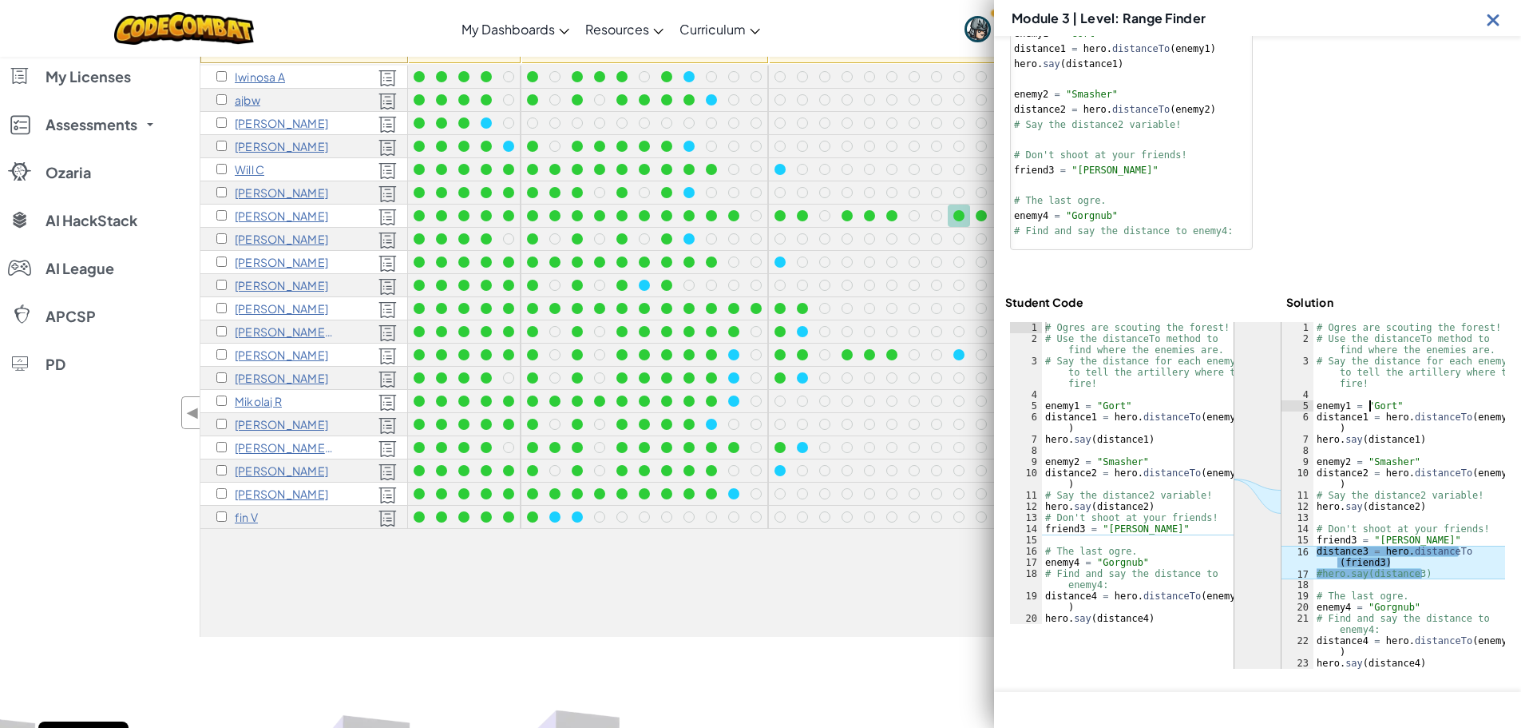
scroll to position [0, 0]
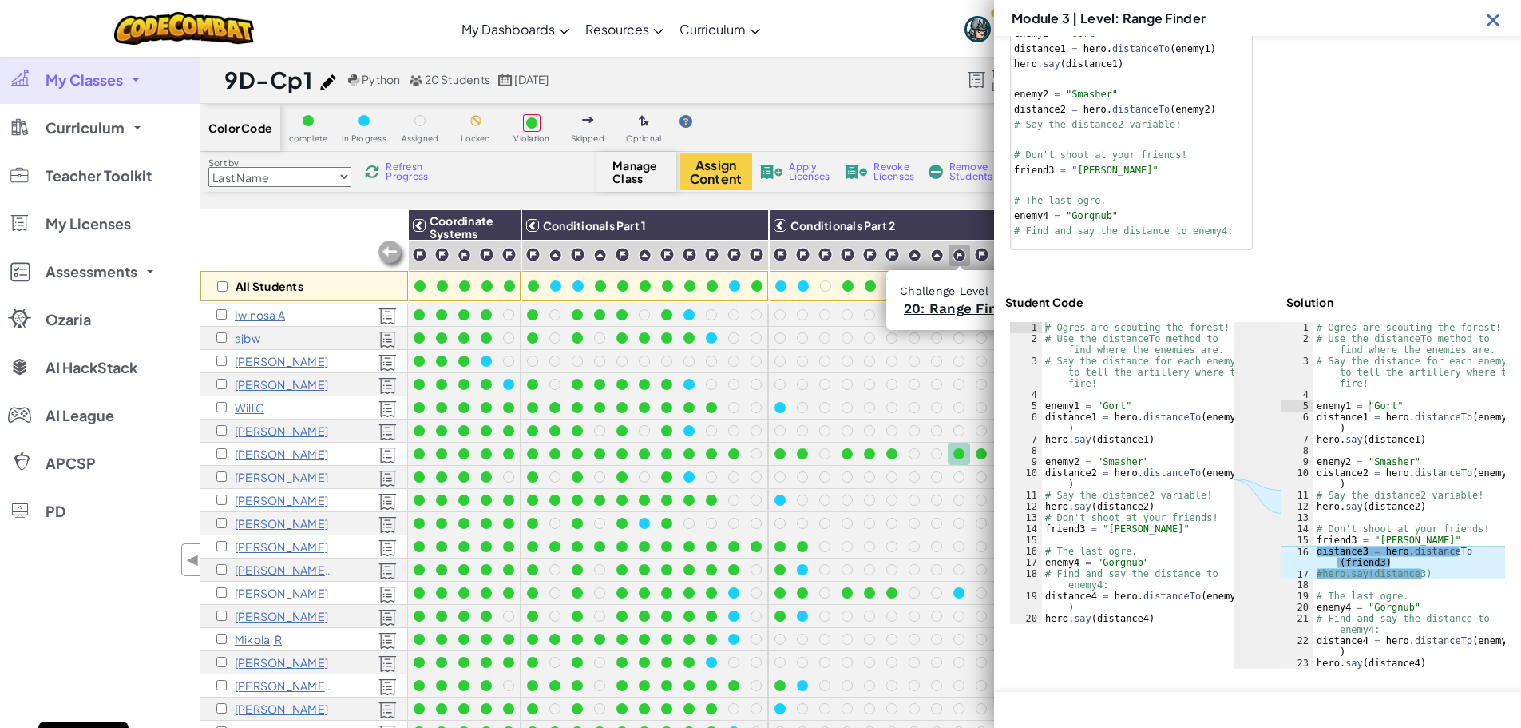
click at [962, 255] on img at bounding box center [960, 255] width 14 height 14
click at [946, 308] on link "20: Range Finder" at bounding box center [962, 308] width 117 height 16
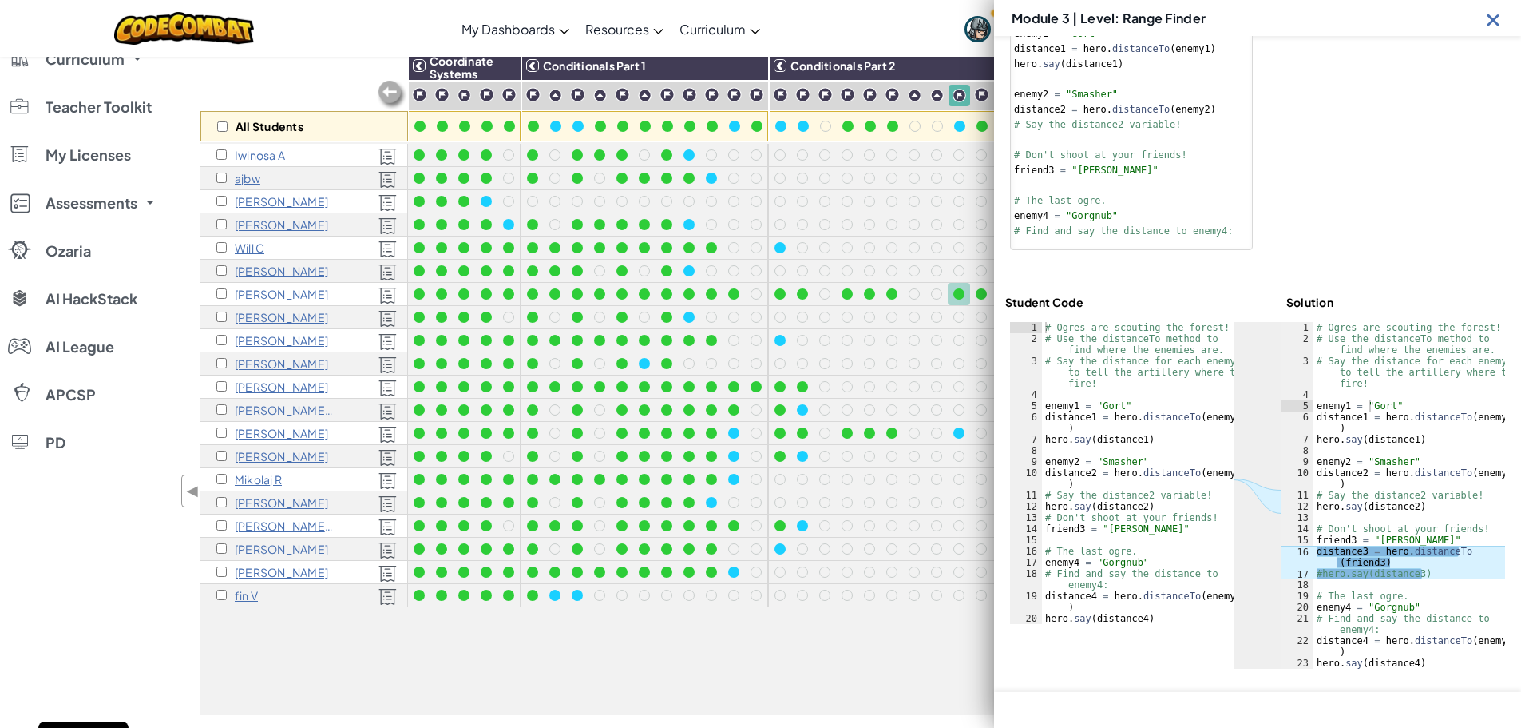
scroll to position [156, 0]
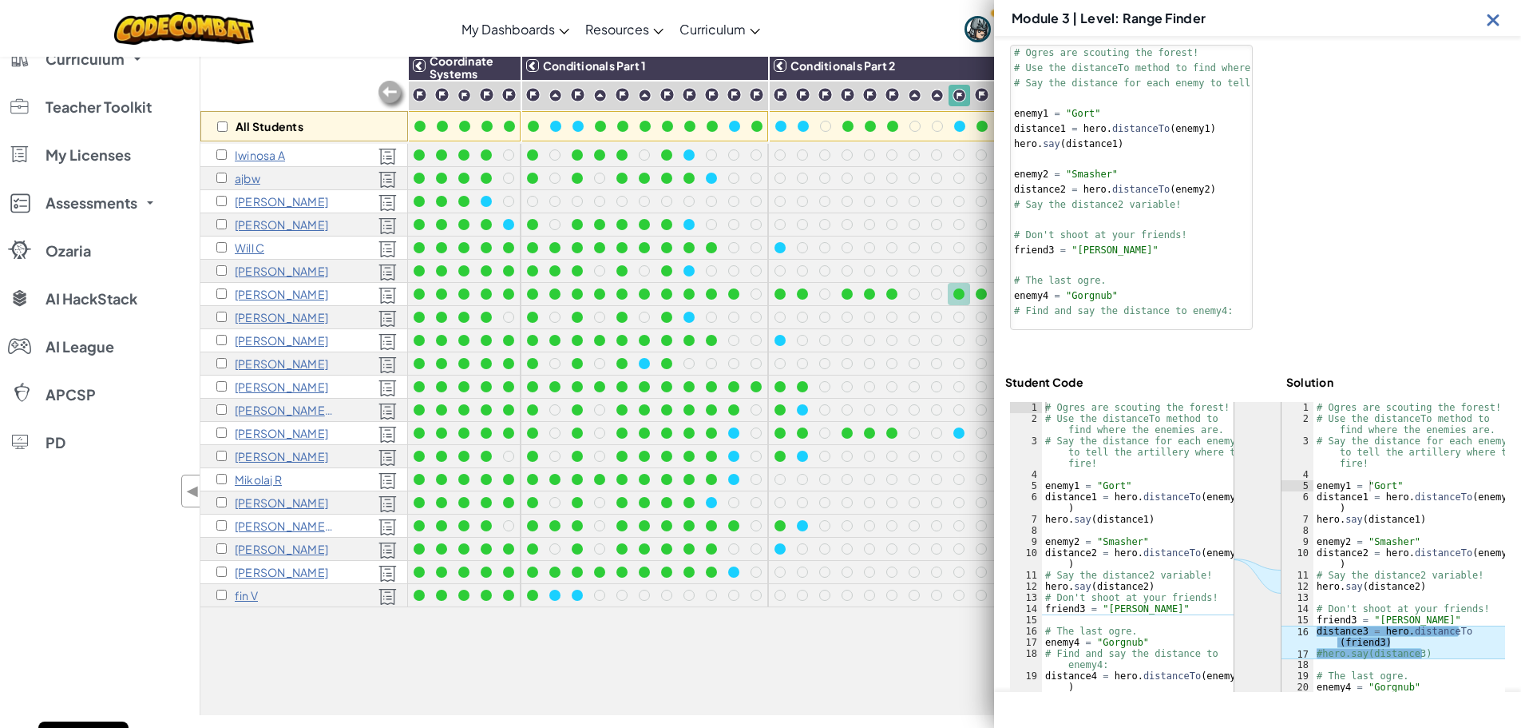
click at [1493, 19] on img at bounding box center [1494, 20] width 20 height 20
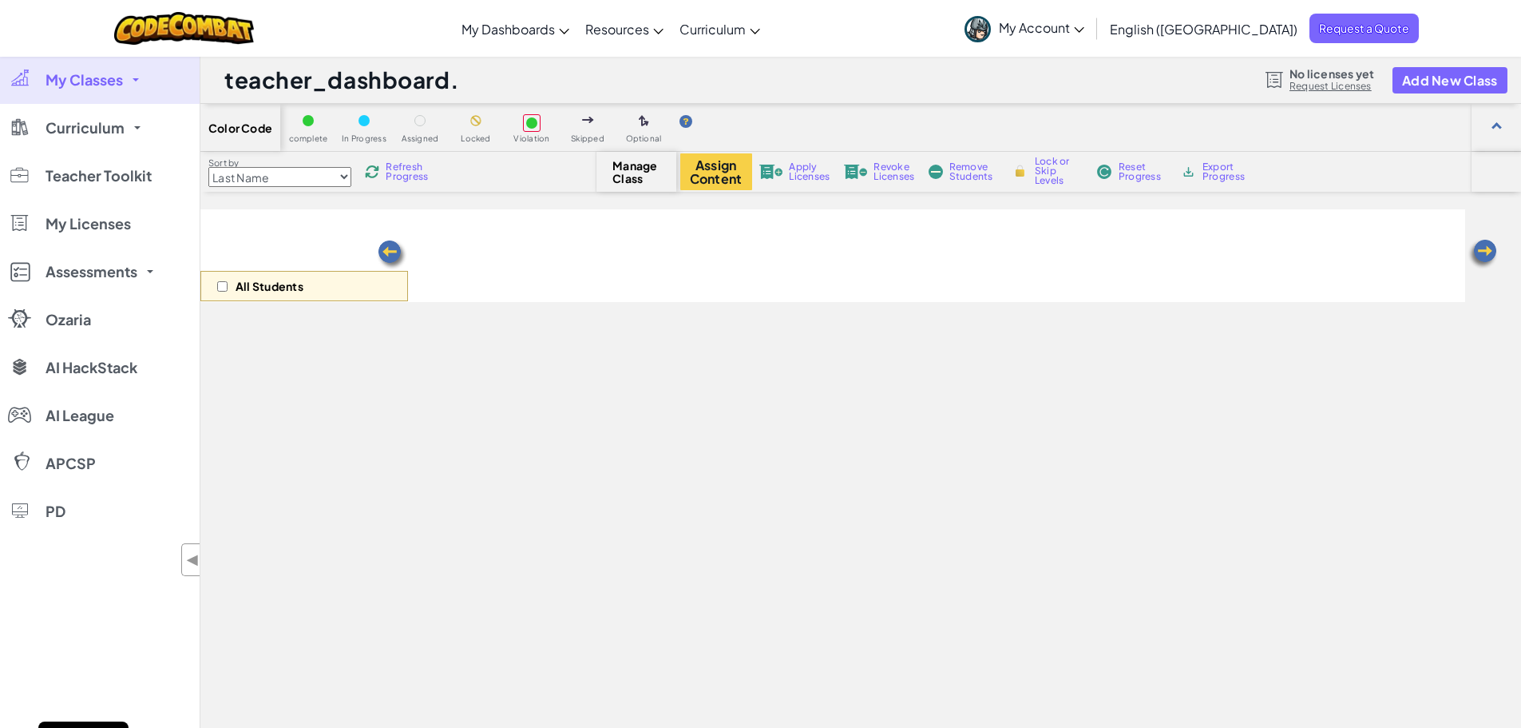
scroll to position [159, 0]
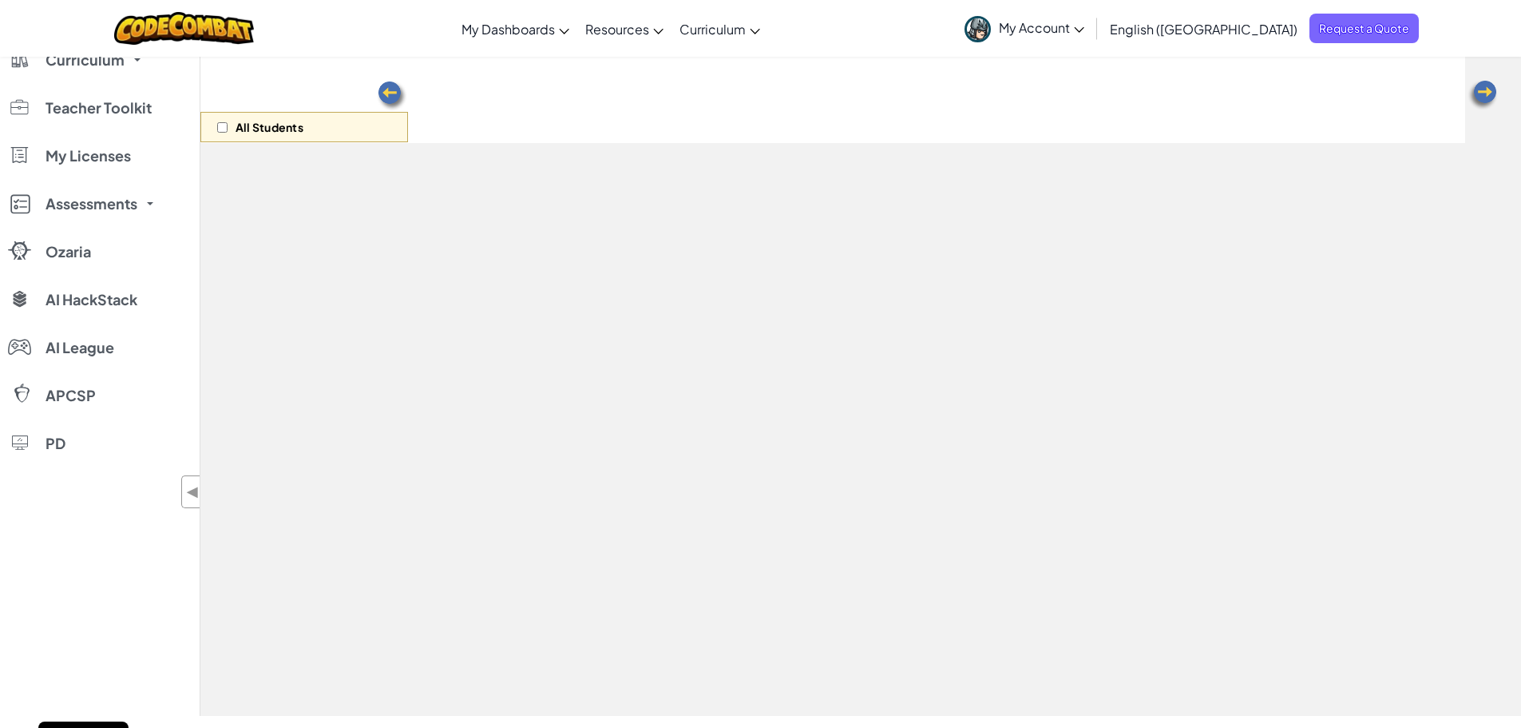
select select "5632661322961295f9428638"
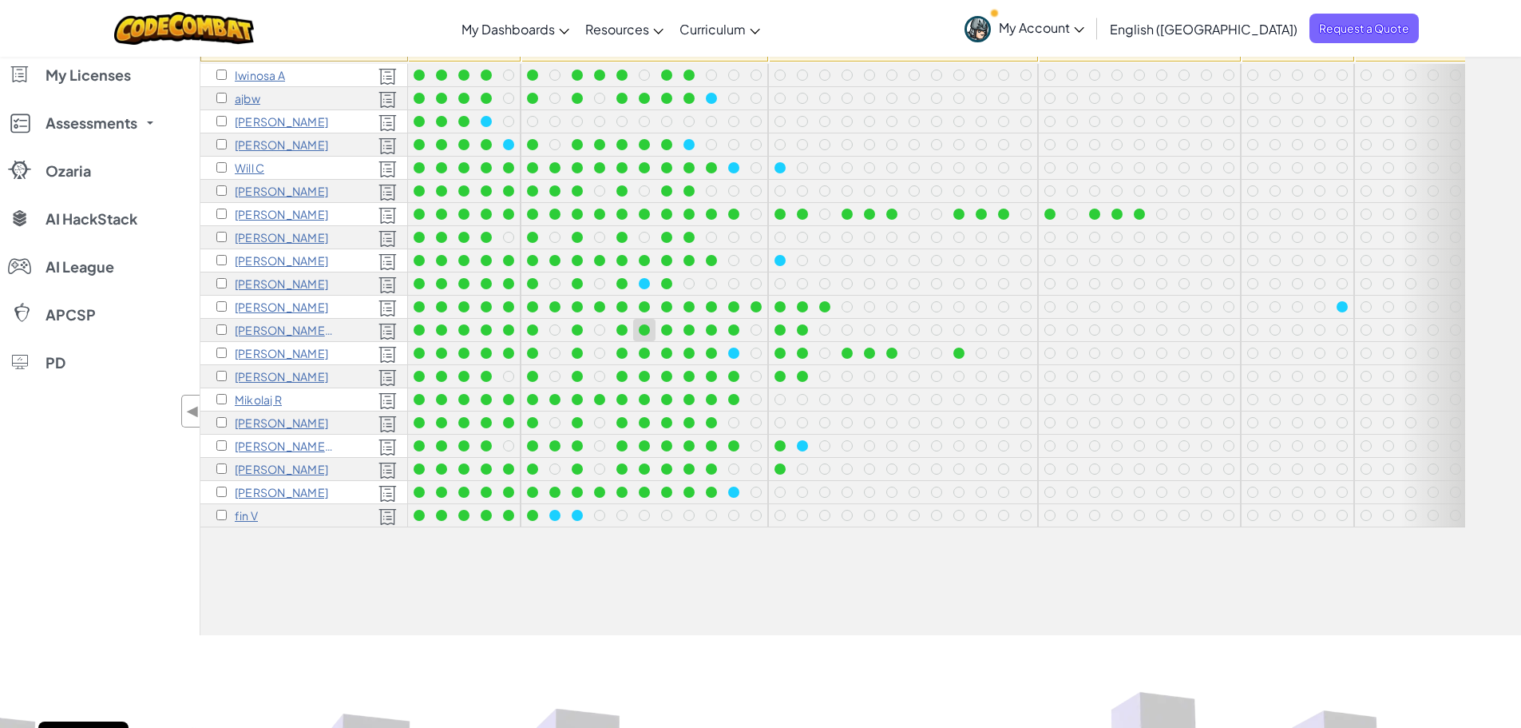
scroll to position [160, 0]
